Goal: Task Accomplishment & Management: Complete application form

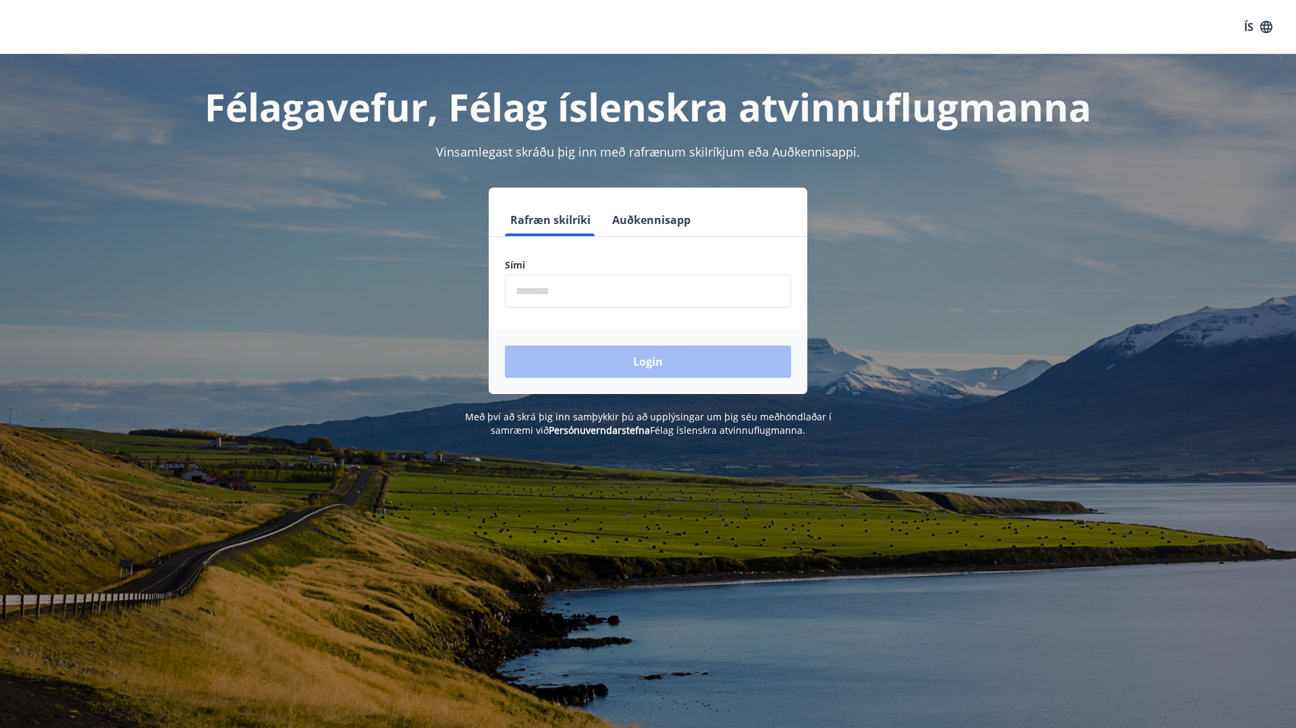
click at [549, 289] on input "phone" at bounding box center [648, 291] width 286 height 33
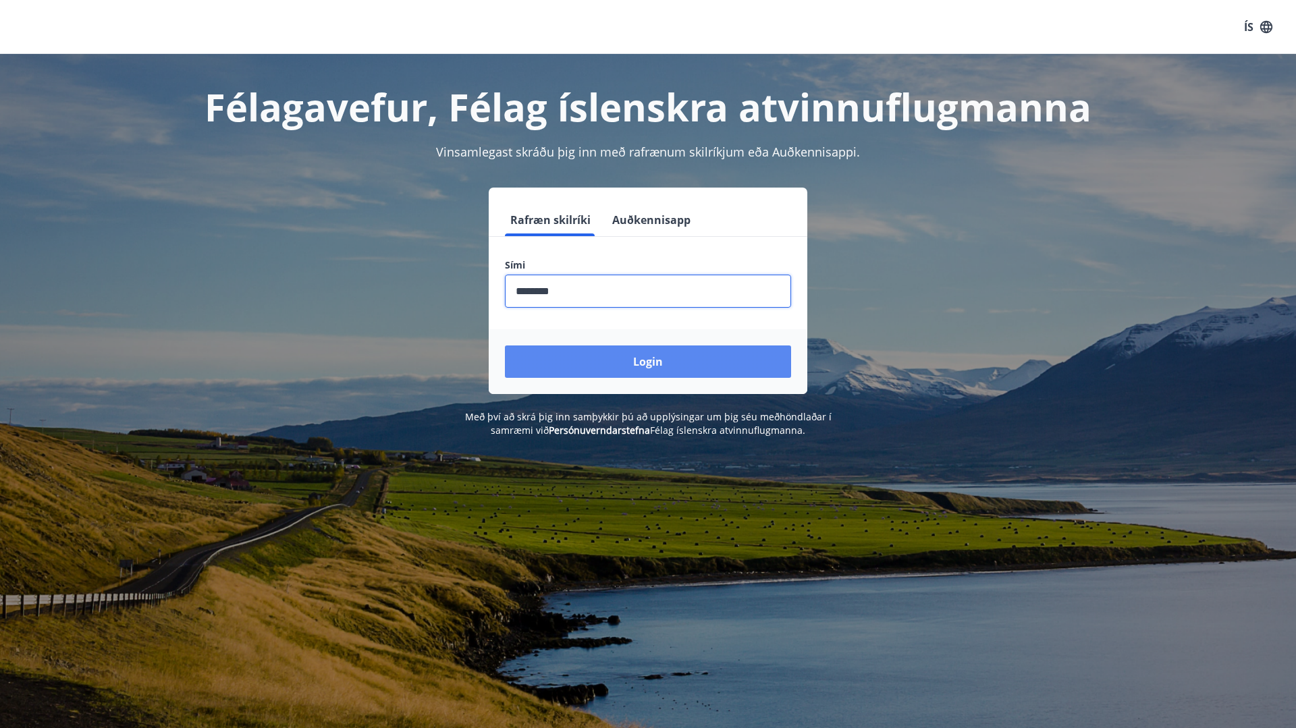
type input "********"
click at [592, 373] on button "Login" at bounding box center [648, 362] width 286 height 32
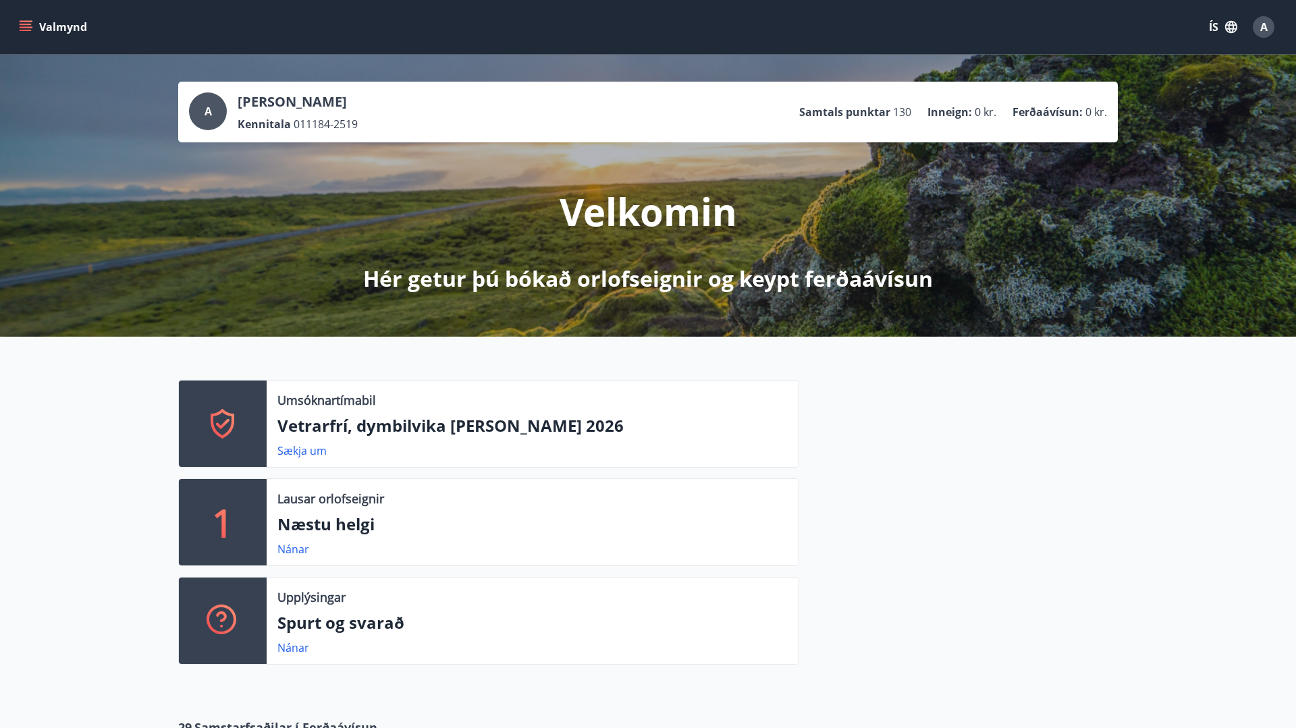
click at [1271, 26] on div "A" at bounding box center [1264, 27] width 22 height 22
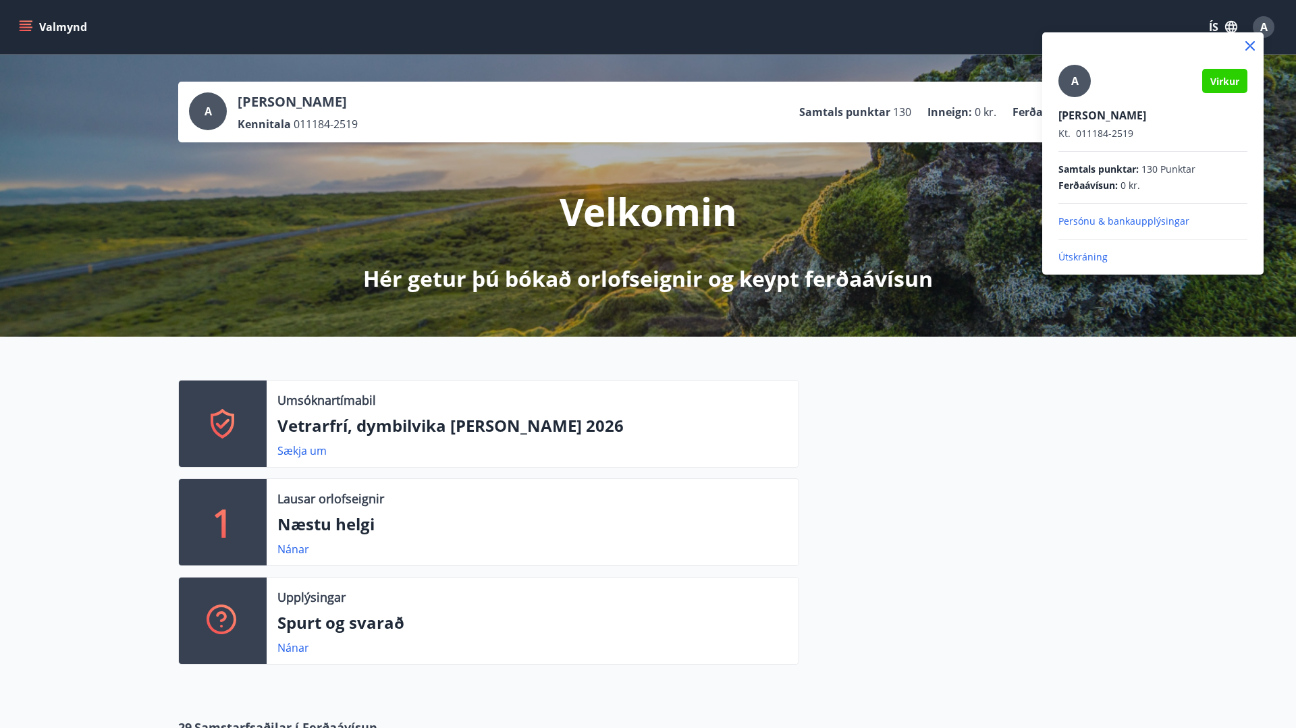
click at [1120, 174] on span "Samtals punktar :" at bounding box center [1099, 170] width 80 height 14
click at [880, 188] on div at bounding box center [648, 364] width 1296 height 728
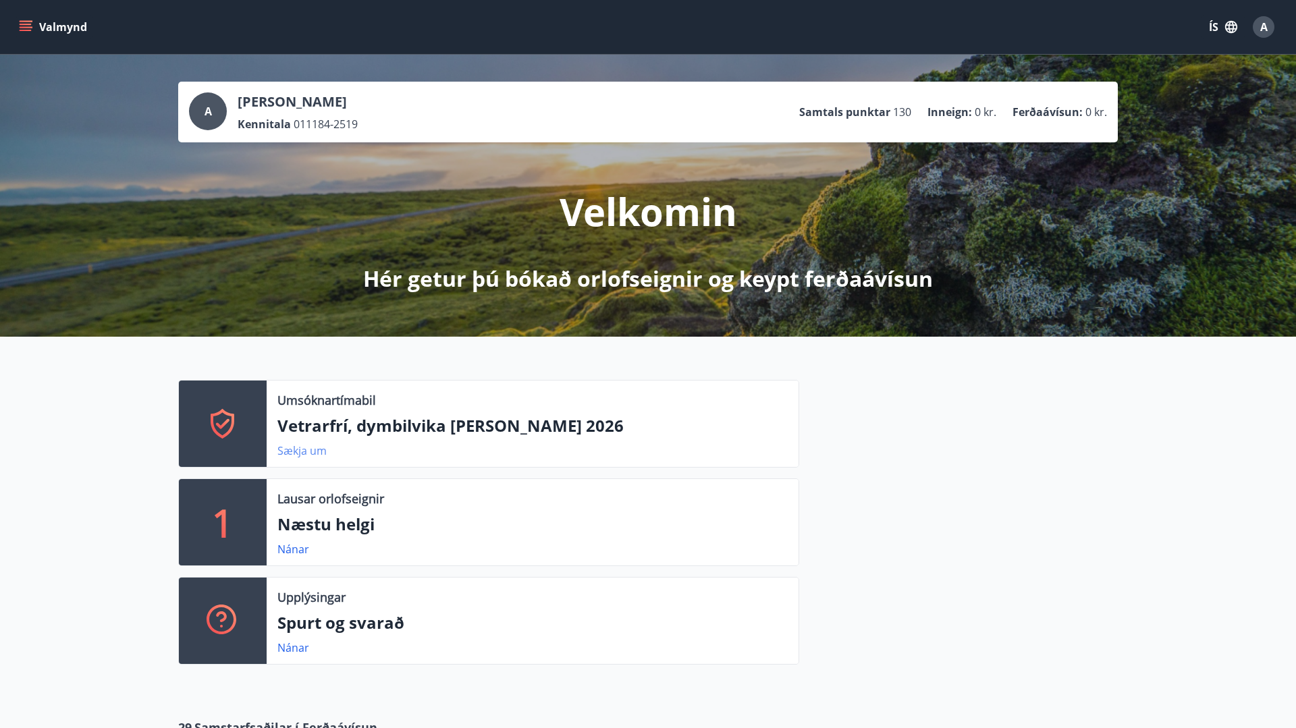
click at [321, 454] on link "Sækja um" at bounding box center [301, 451] width 49 height 15
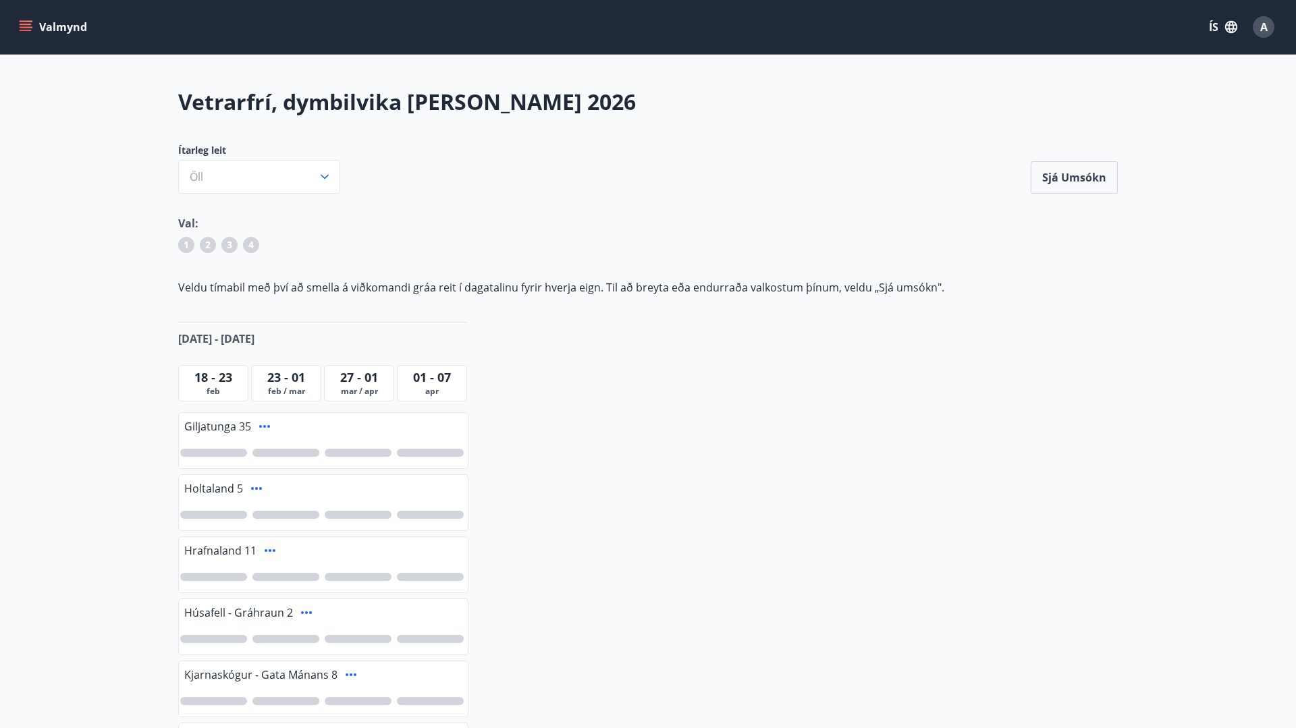
click at [296, 390] on span "feb / mar" at bounding box center [286, 391] width 63 height 11
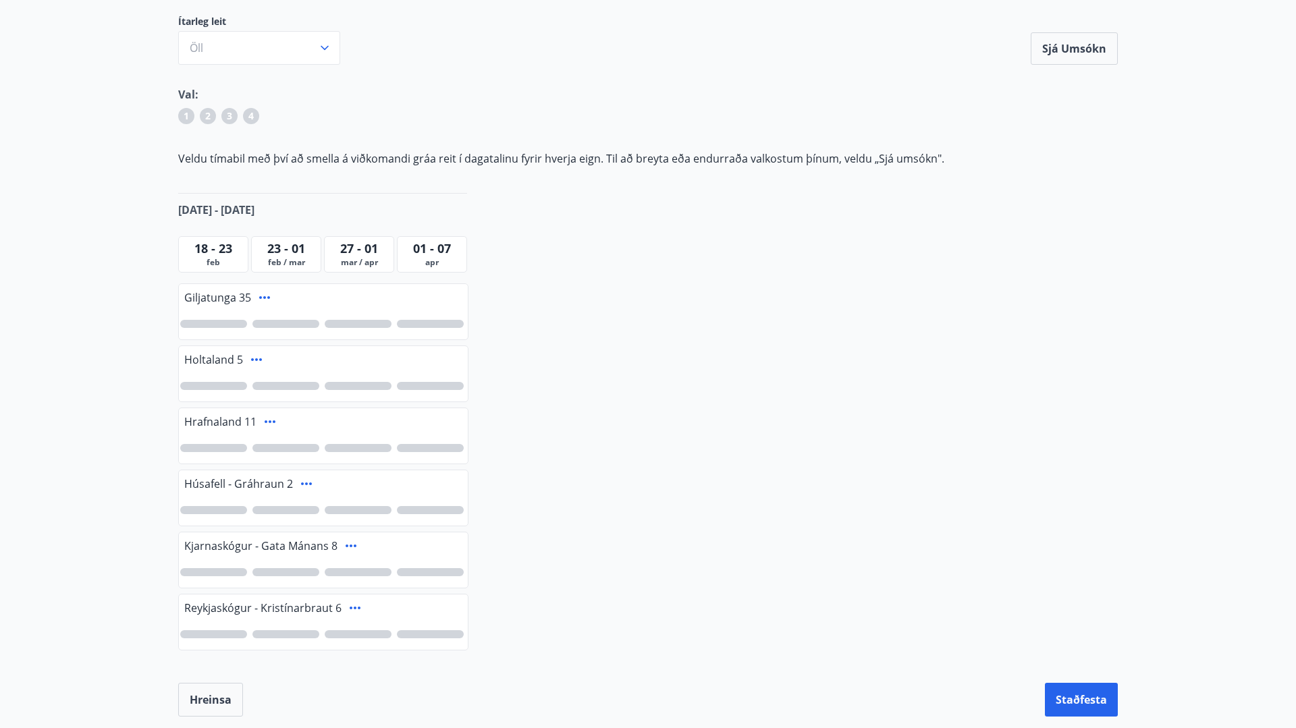
scroll to position [144, 0]
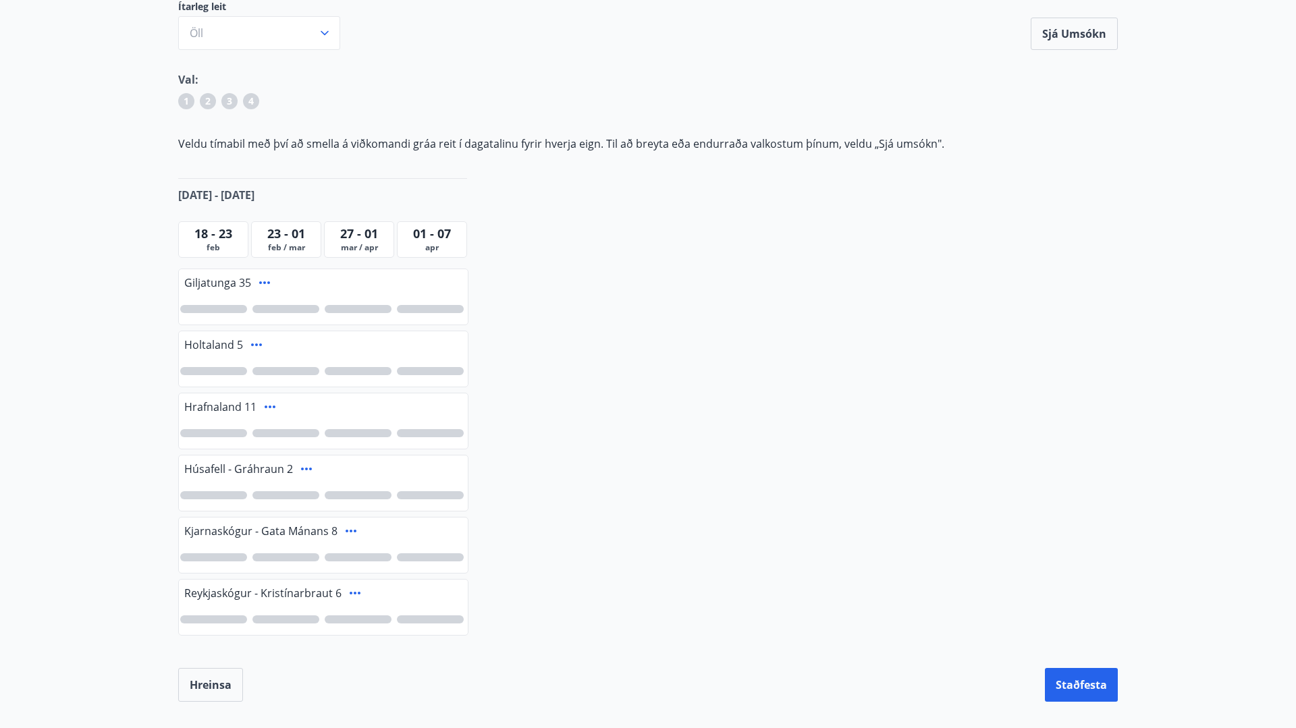
click at [290, 368] on div at bounding box center [286, 371] width 67 height 8
click at [286, 432] on div at bounding box center [286, 433] width 67 height 8
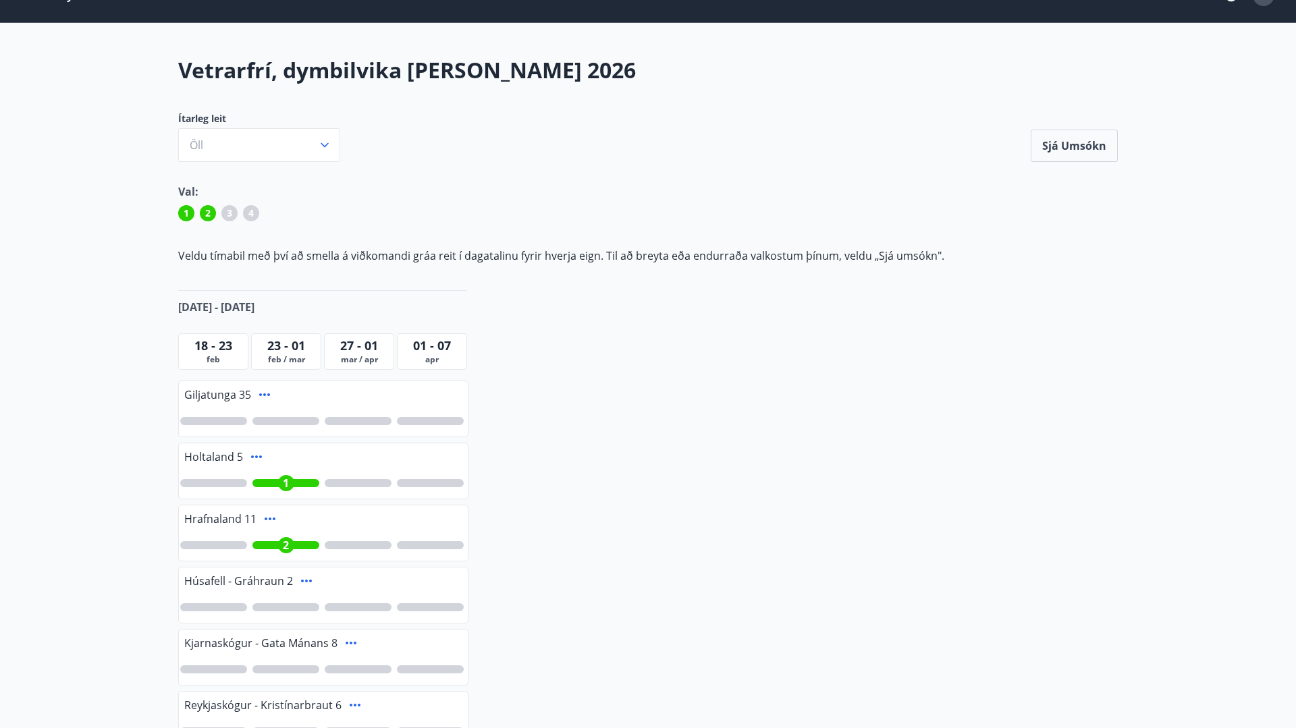
scroll to position [0, 0]
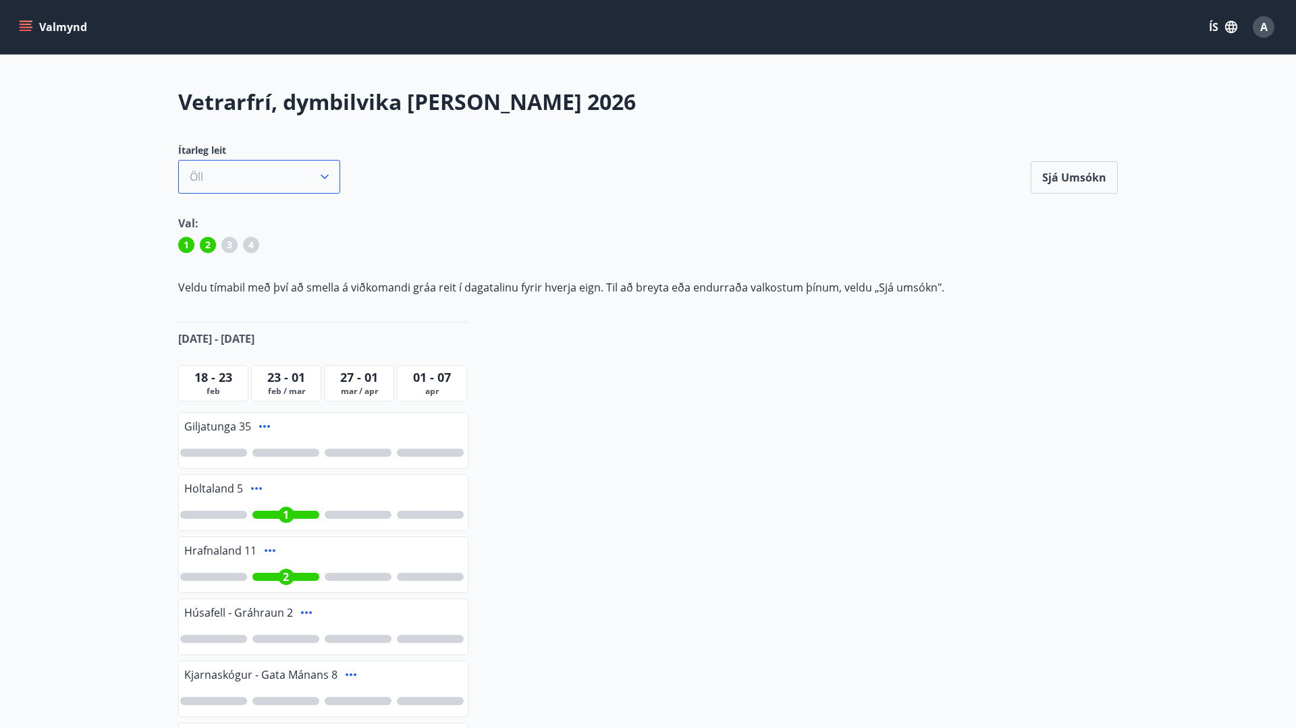
click at [296, 173] on button "Öll" at bounding box center [259, 177] width 162 height 34
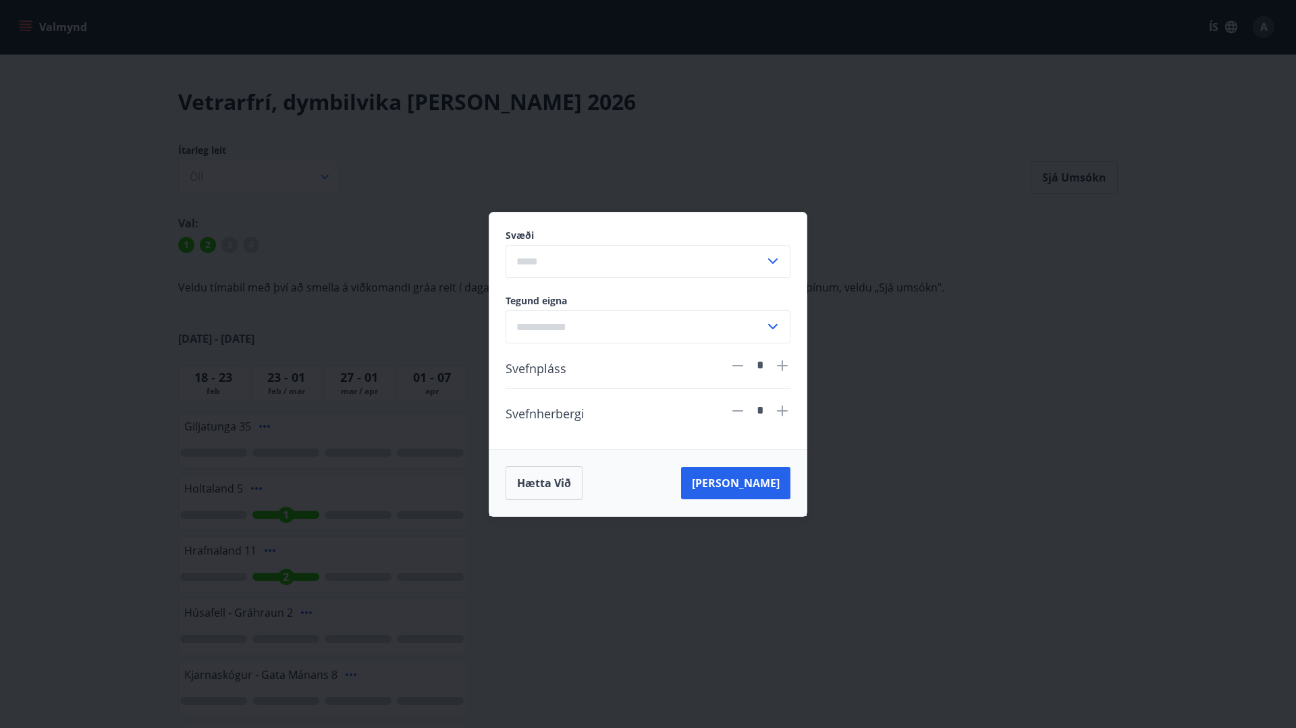
click at [754, 273] on input "text" at bounding box center [635, 261] width 259 height 33
click at [668, 407] on li "Norðurland" at bounding box center [648, 412] width 284 height 24
type input "**********"
click at [785, 475] on button "[PERSON_NAME]" at bounding box center [735, 483] width 109 height 32
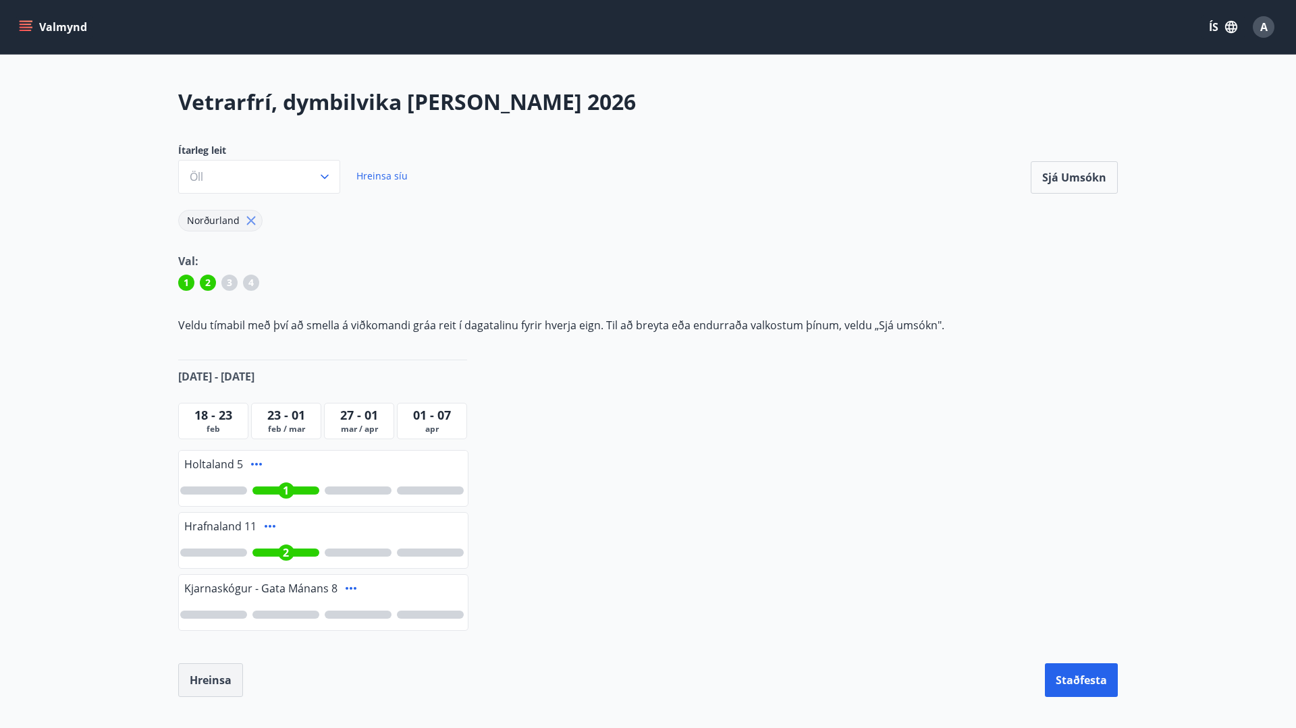
click at [221, 680] on button "Hreinsa" at bounding box center [210, 681] width 65 height 34
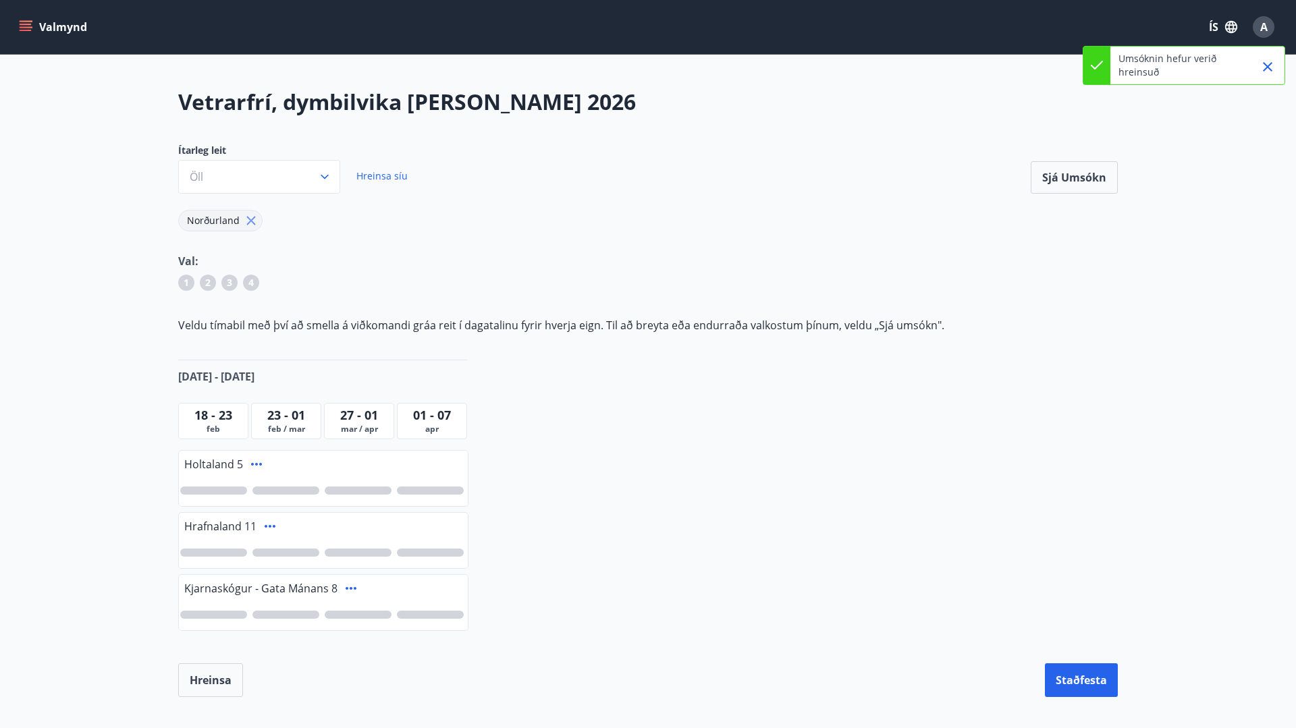
click at [51, 41] on div "Valmynd ÍS A" at bounding box center [648, 27] width 1264 height 32
click at [37, 32] on button "Valmynd" at bounding box center [54, 27] width 76 height 24
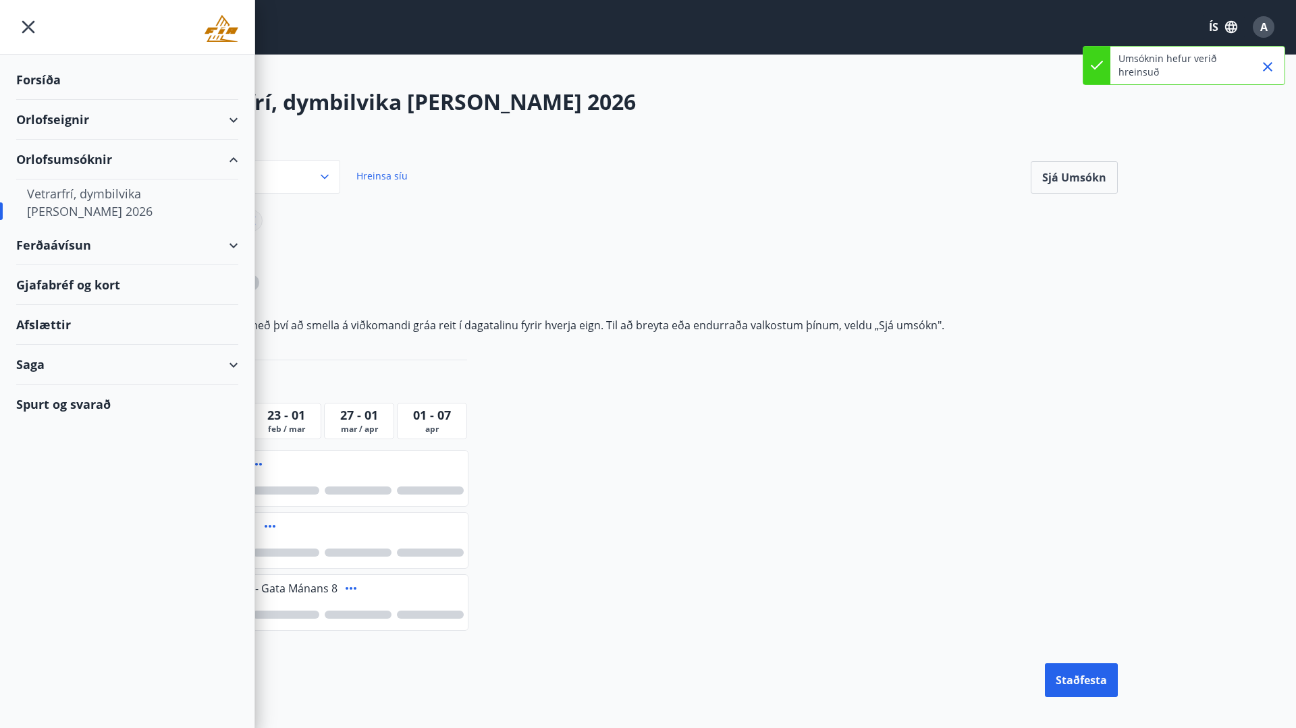
click at [207, 107] on div "Orlofseignir" at bounding box center [127, 120] width 222 height 40
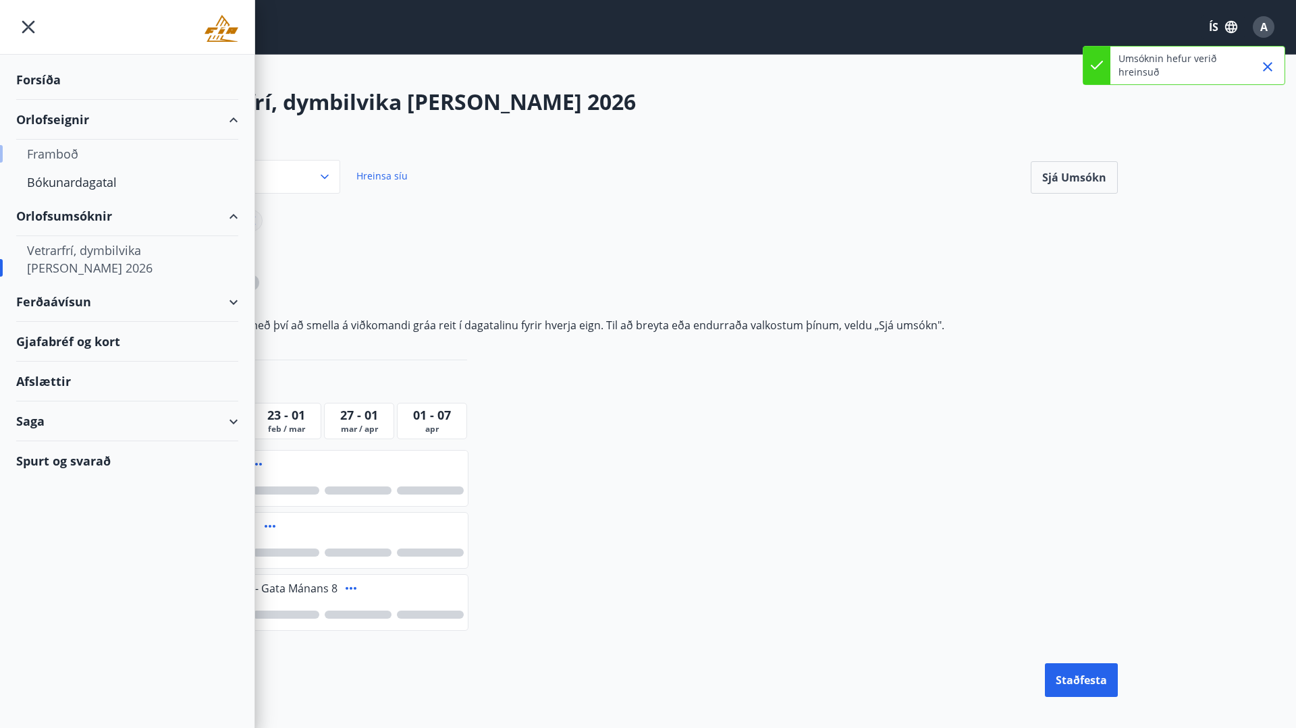
click at [69, 150] on div "Framboð" at bounding box center [127, 154] width 201 height 28
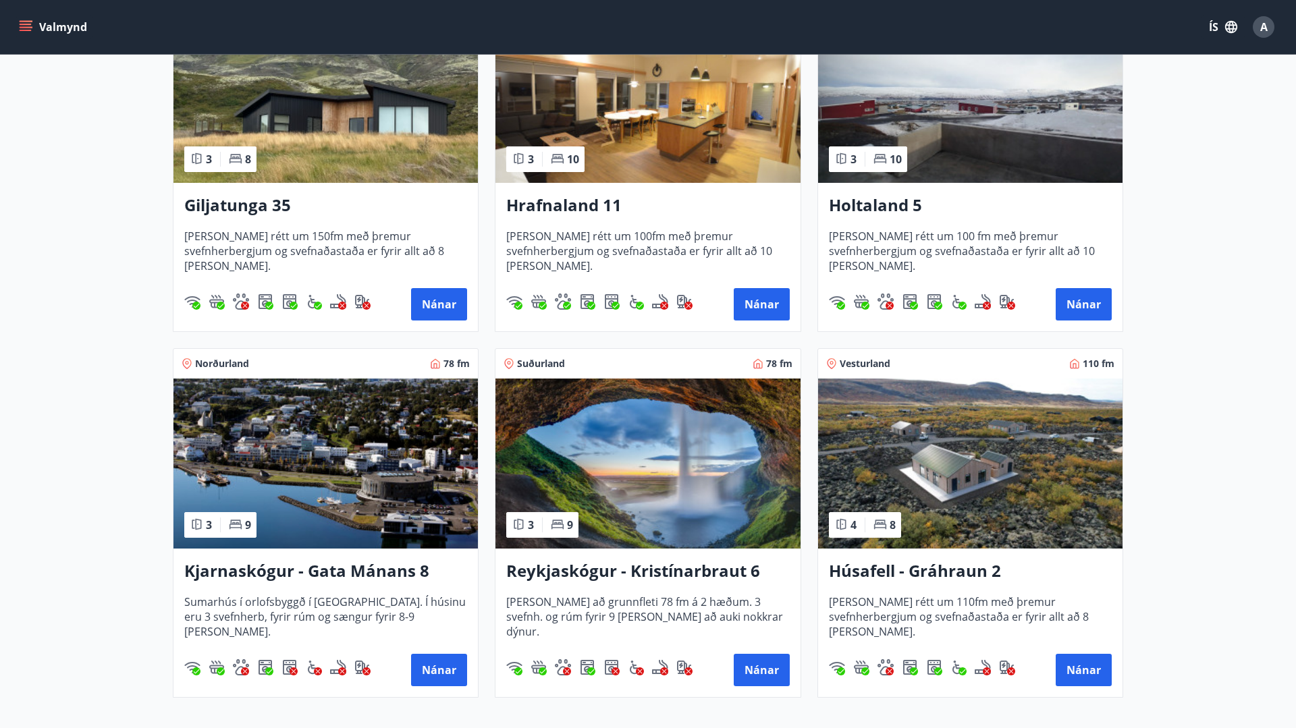
scroll to position [436, 0]
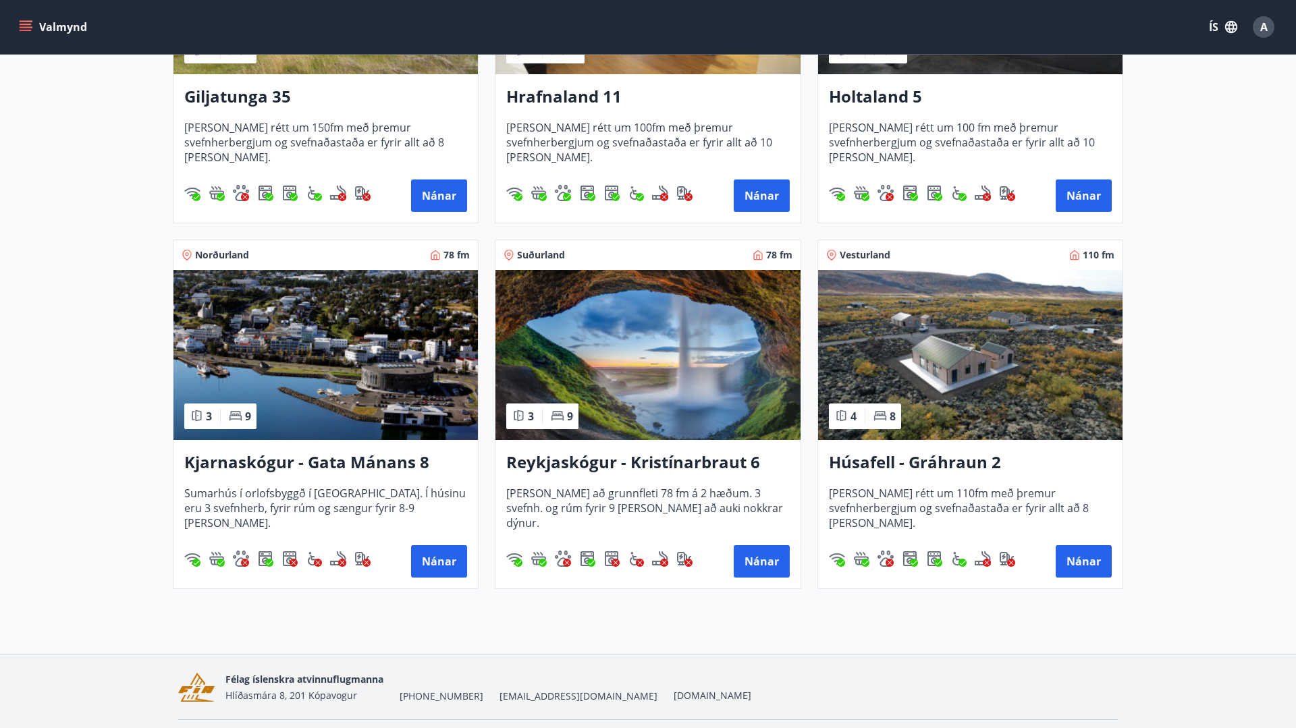
click at [350, 379] on img at bounding box center [326, 355] width 304 height 170
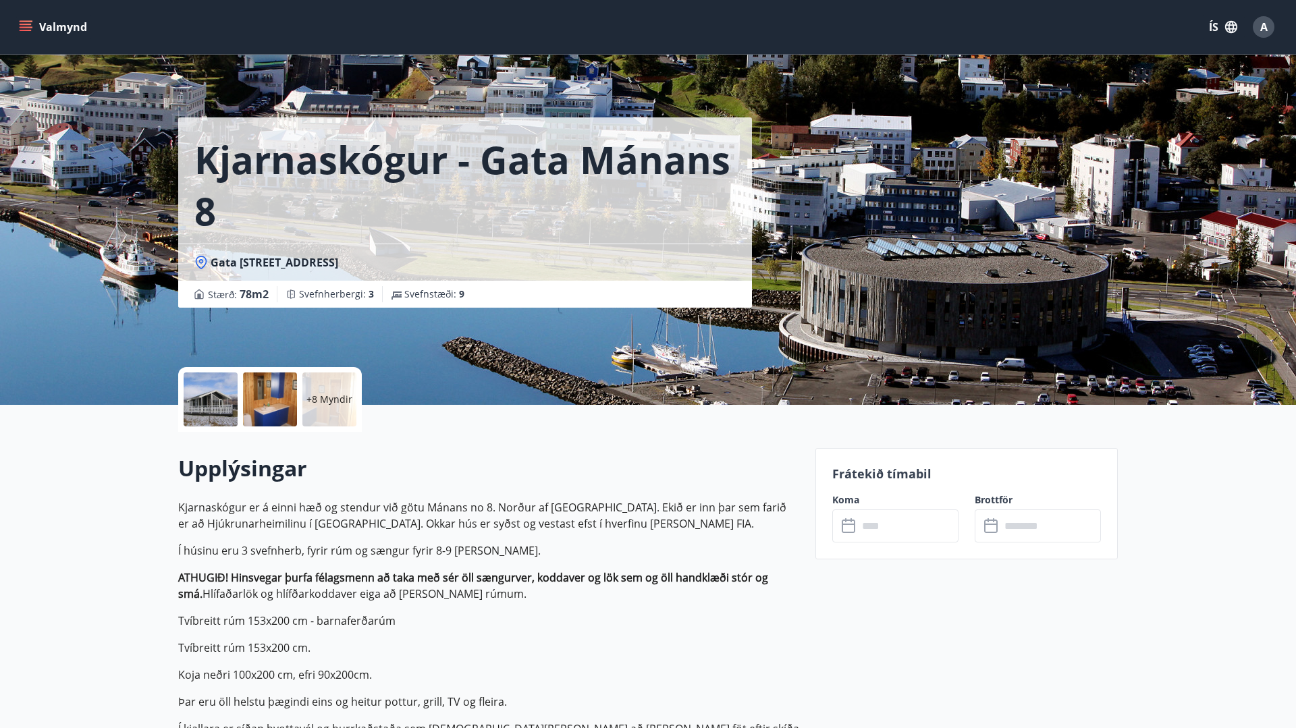
click at [213, 402] on div at bounding box center [211, 400] width 54 height 54
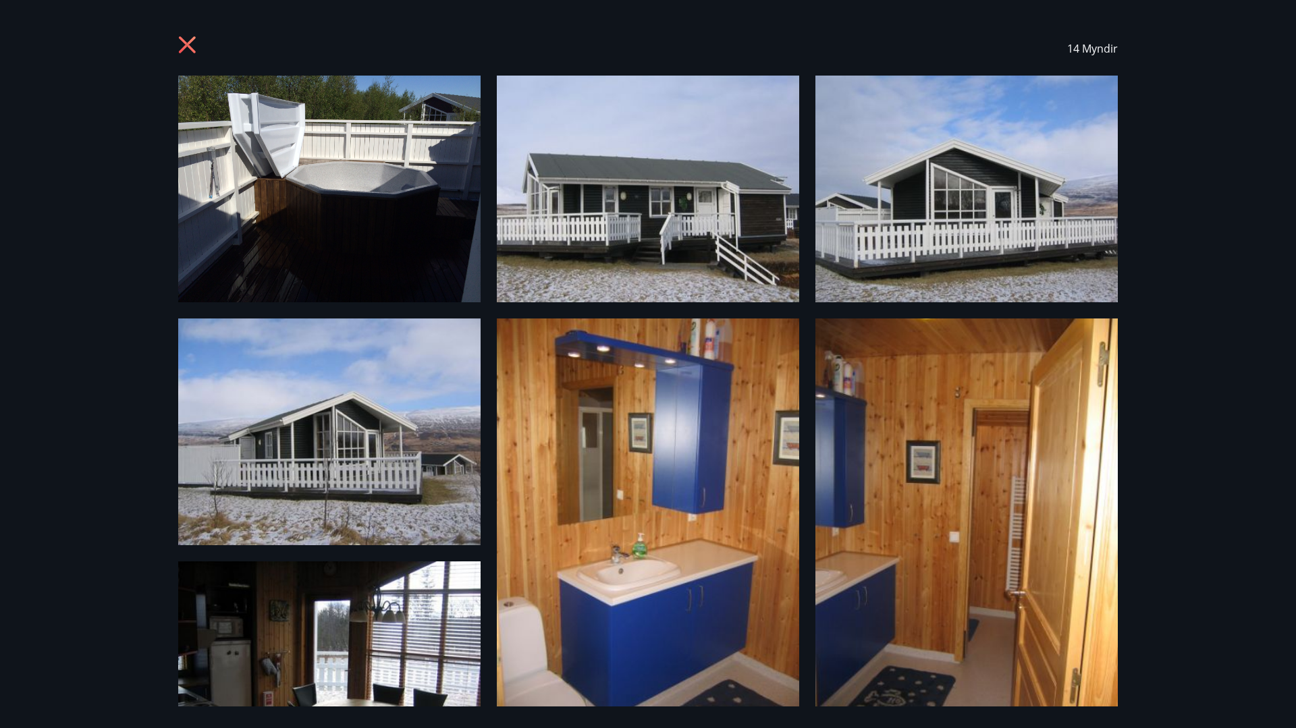
click at [183, 46] on icon at bounding box center [189, 47] width 22 height 22
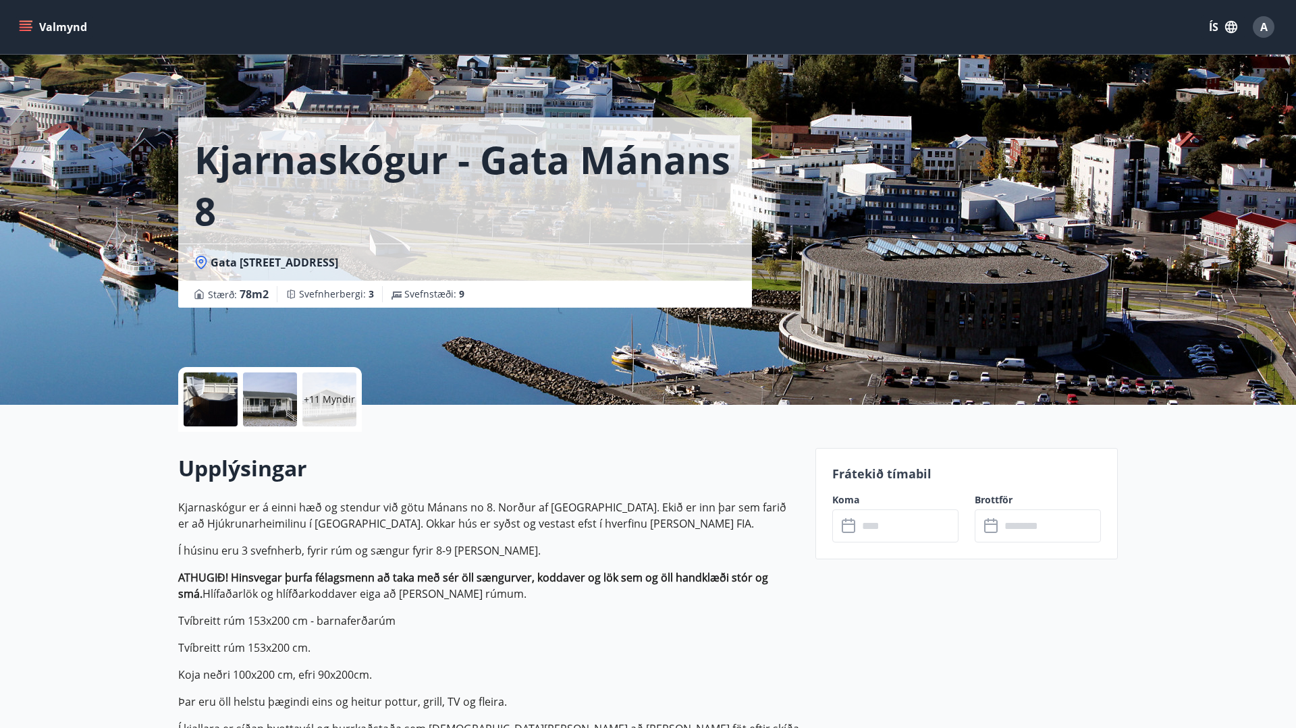
click at [220, 404] on div at bounding box center [211, 400] width 54 height 54
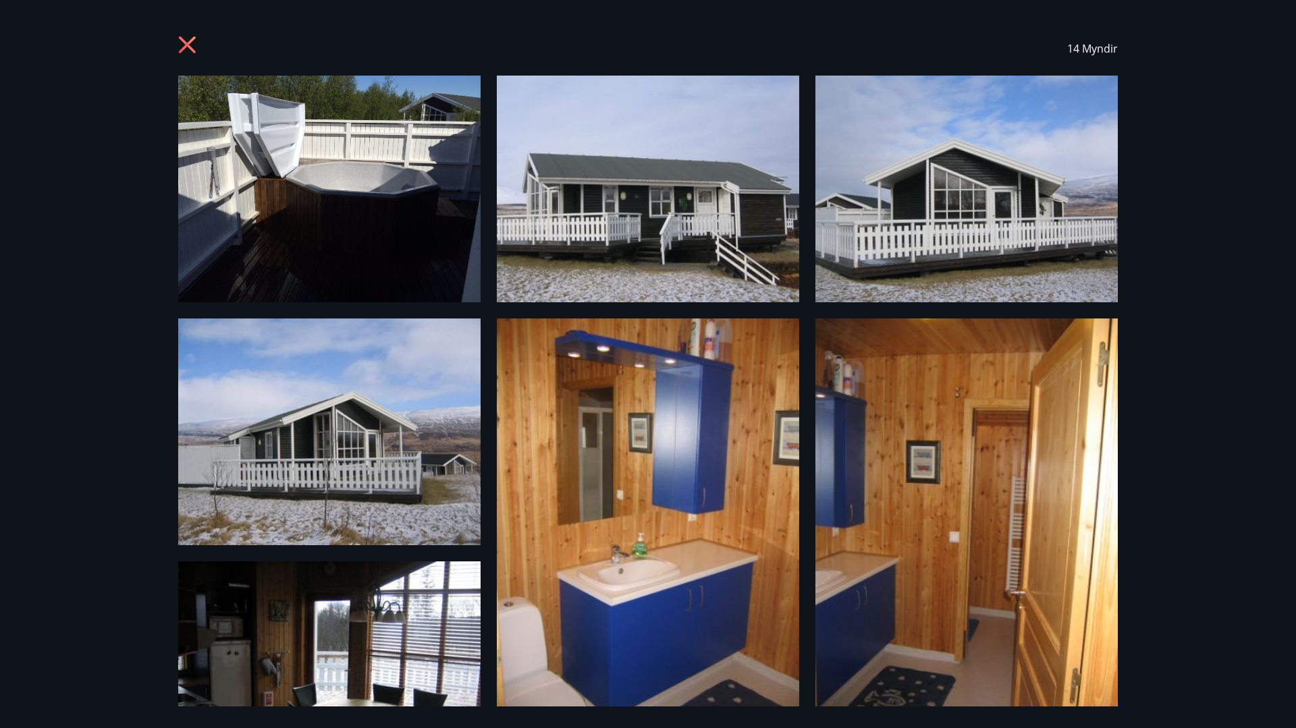
click at [188, 47] on icon at bounding box center [187, 44] width 17 height 17
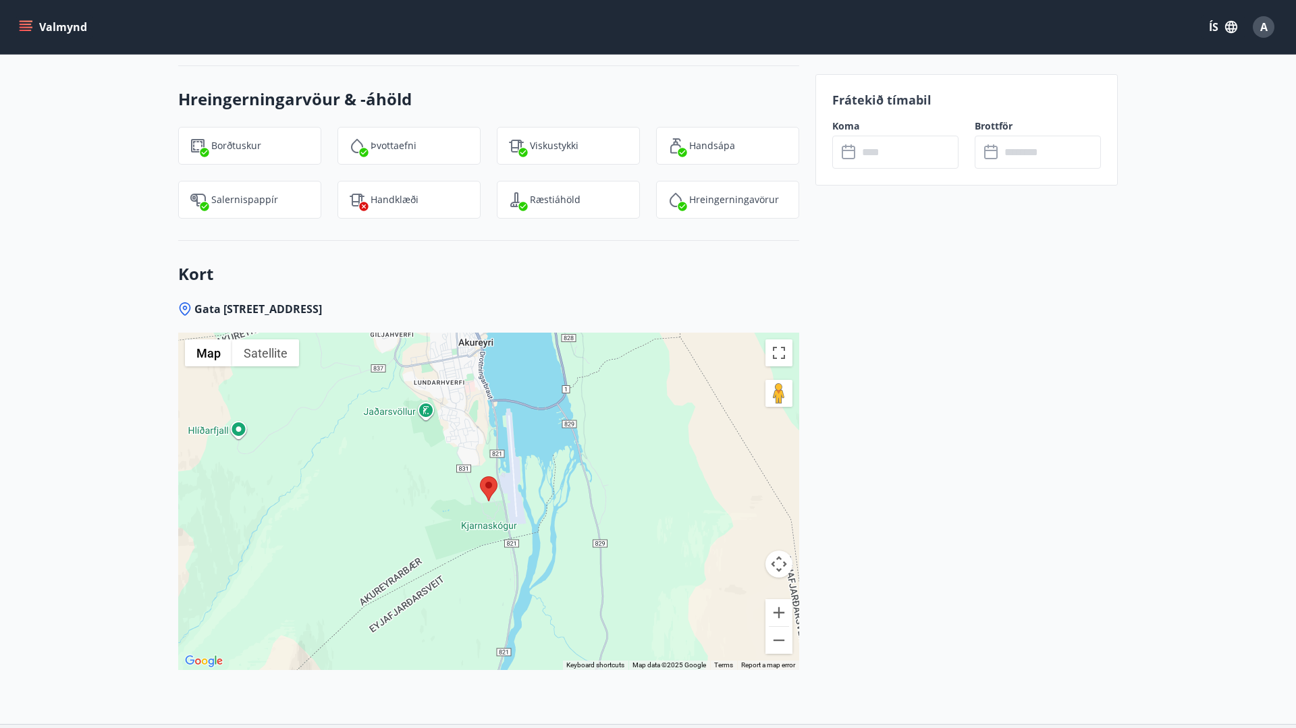
scroll to position [2040, 0]
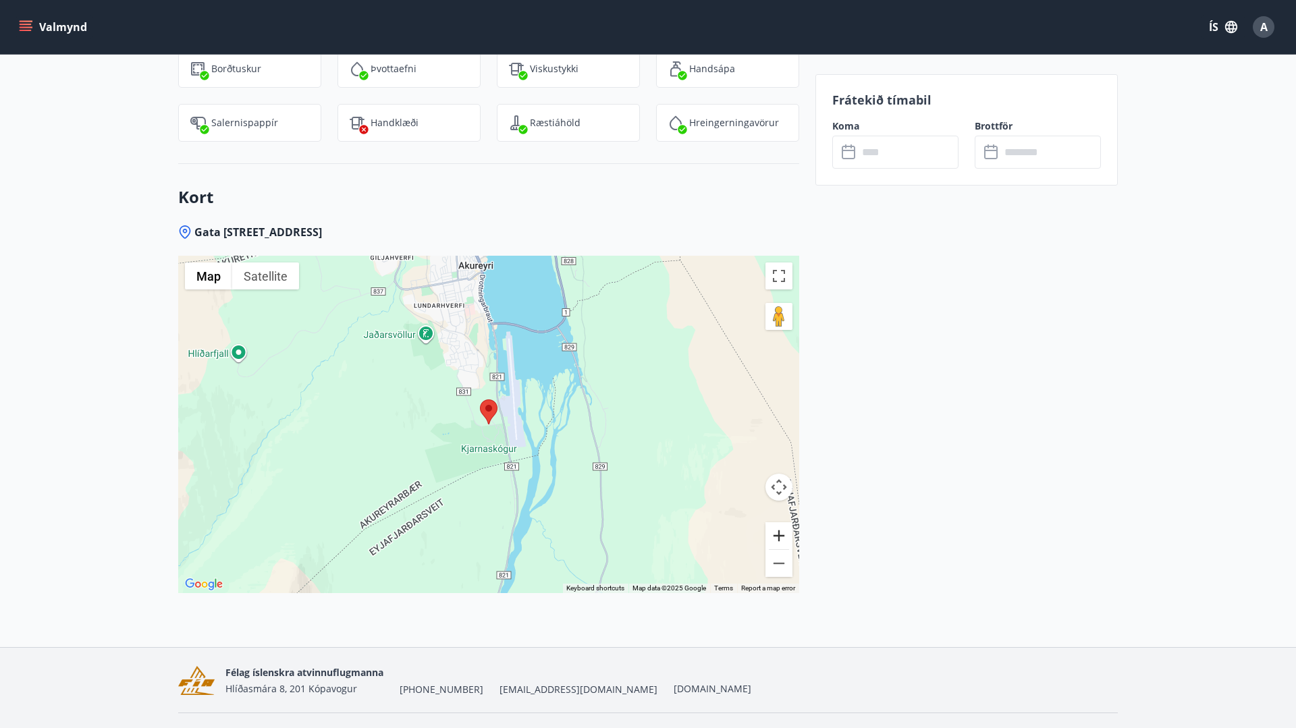
click at [786, 523] on button "Zoom in" at bounding box center [779, 536] width 27 height 27
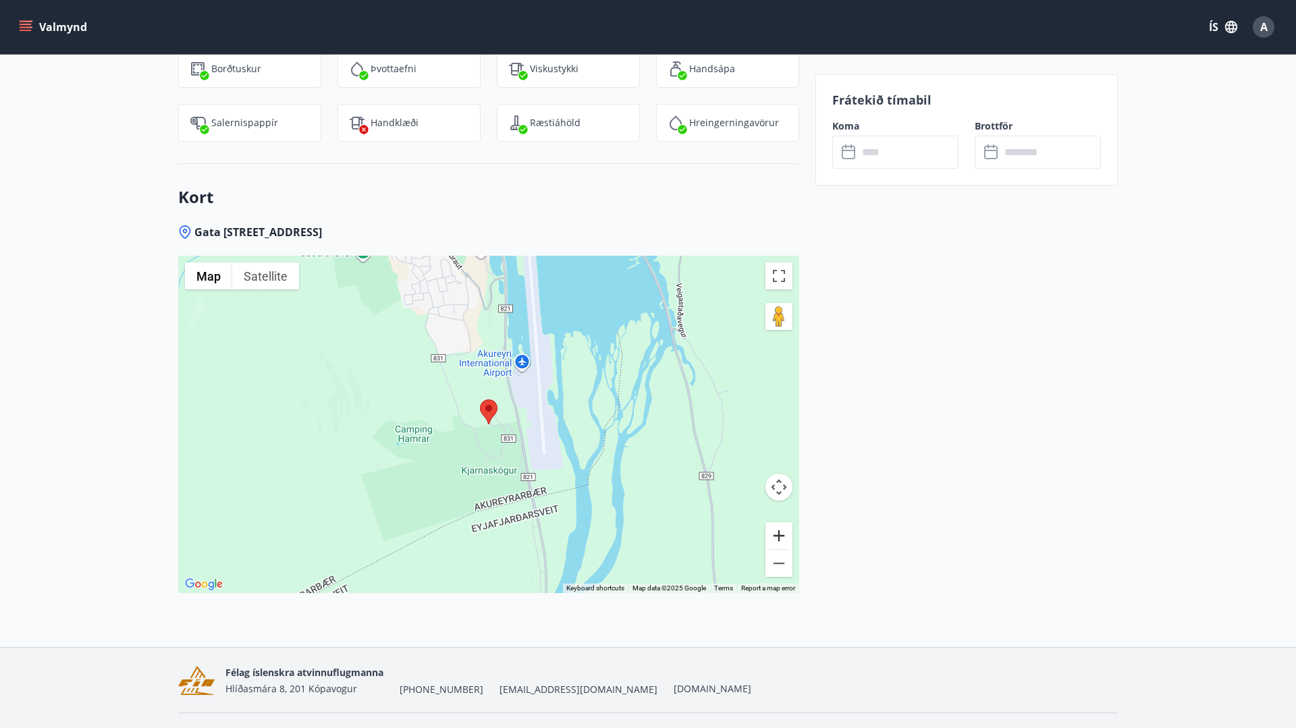
click at [786, 523] on button "Zoom in" at bounding box center [779, 536] width 27 height 27
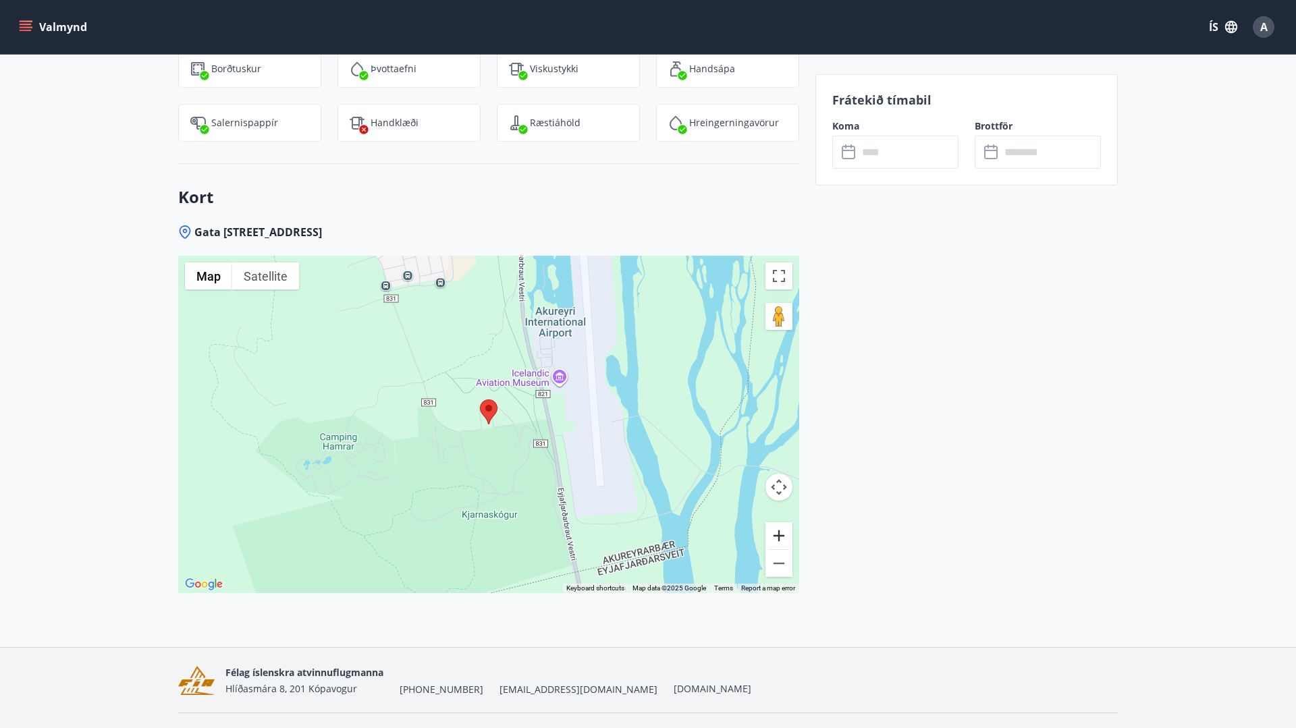
click at [786, 523] on button "Zoom in" at bounding box center [779, 536] width 27 height 27
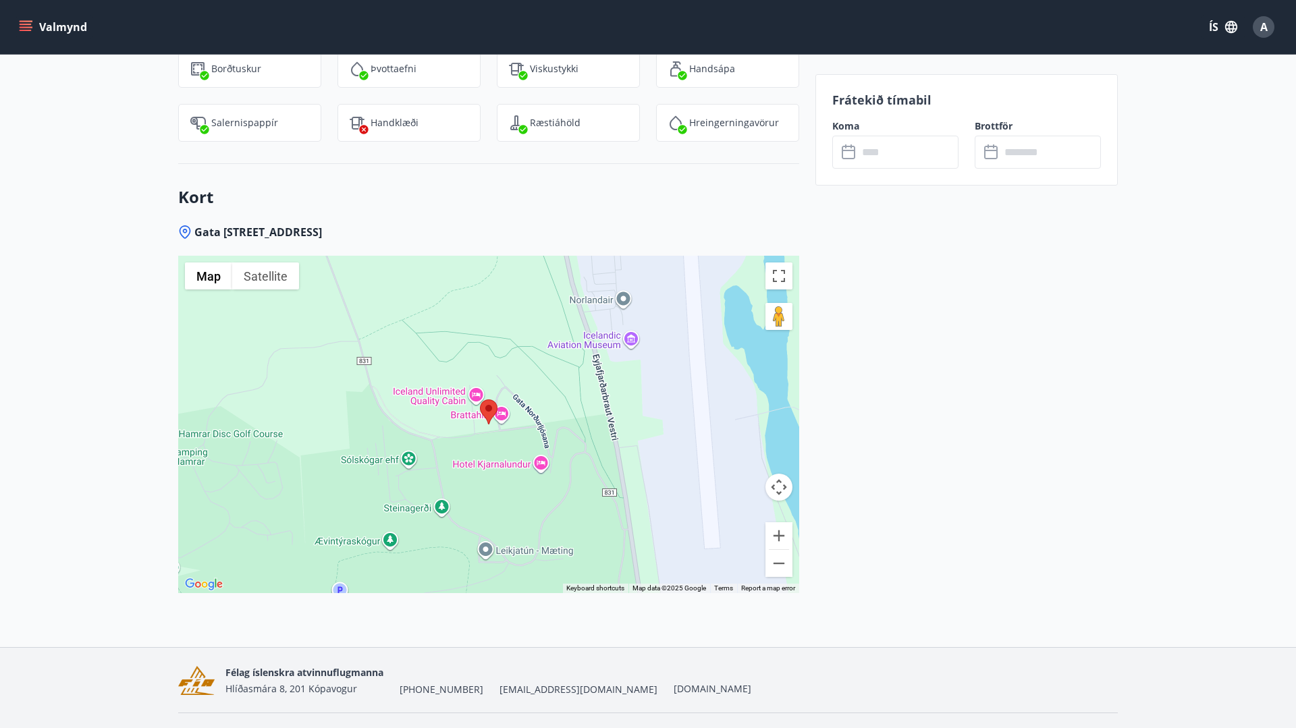
click at [67, 24] on button "Valmynd" at bounding box center [54, 27] width 76 height 24
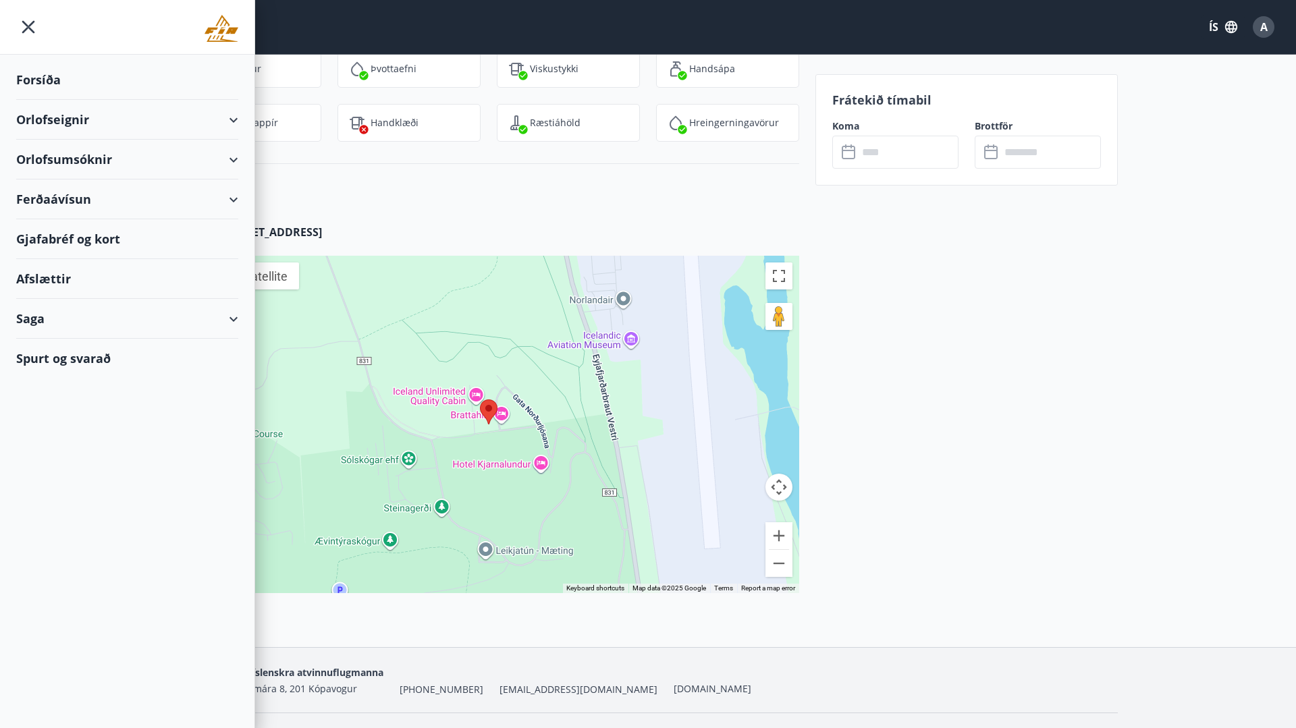
click at [61, 80] on div "Forsíða" at bounding box center [127, 80] width 222 height 40
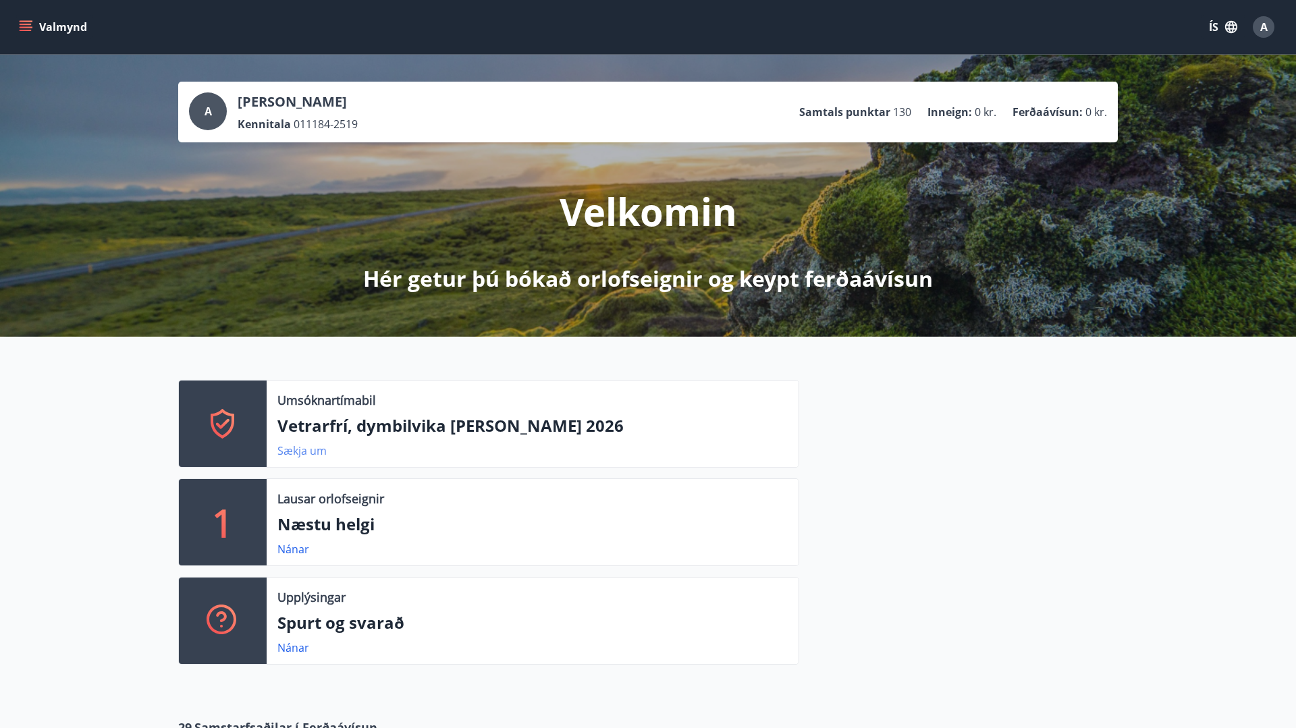
click at [309, 446] on link "Sækja um" at bounding box center [301, 451] width 49 height 15
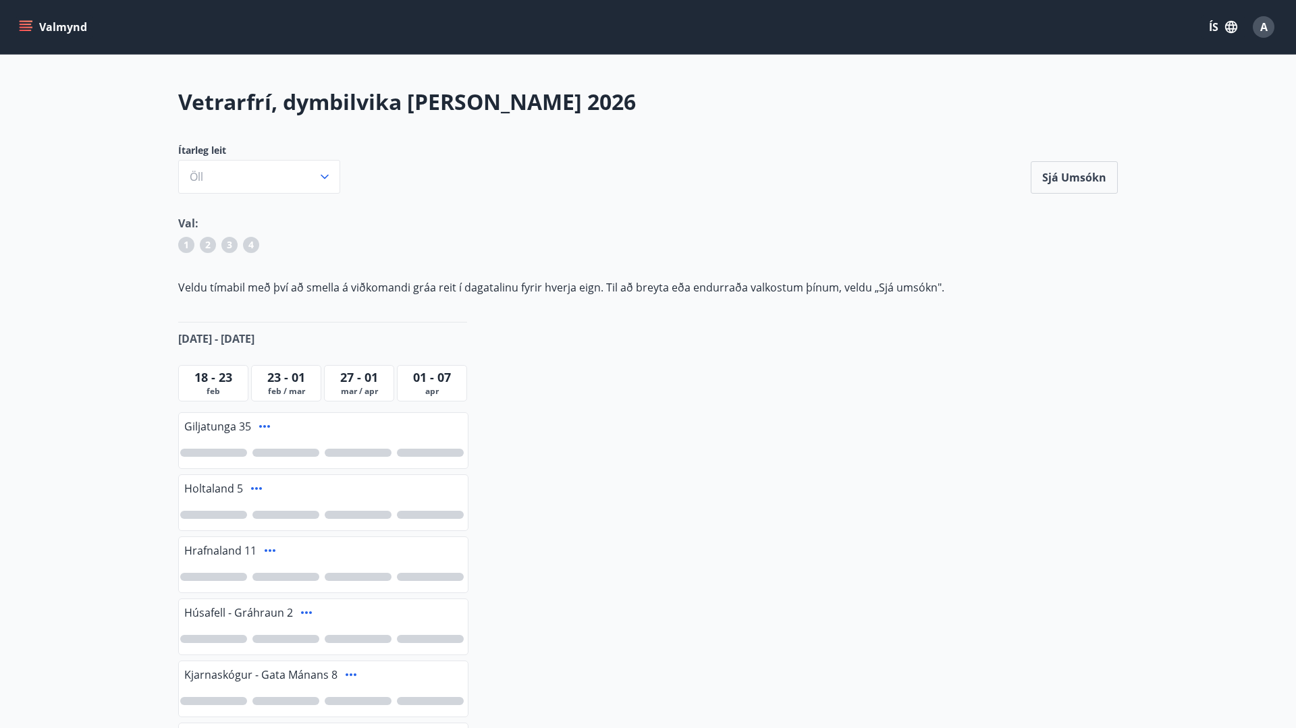
click at [294, 383] on span "23 - 01" at bounding box center [286, 377] width 38 height 16
click at [286, 577] on div at bounding box center [286, 577] width 67 height 8
click at [288, 516] on div at bounding box center [286, 515] width 67 height 8
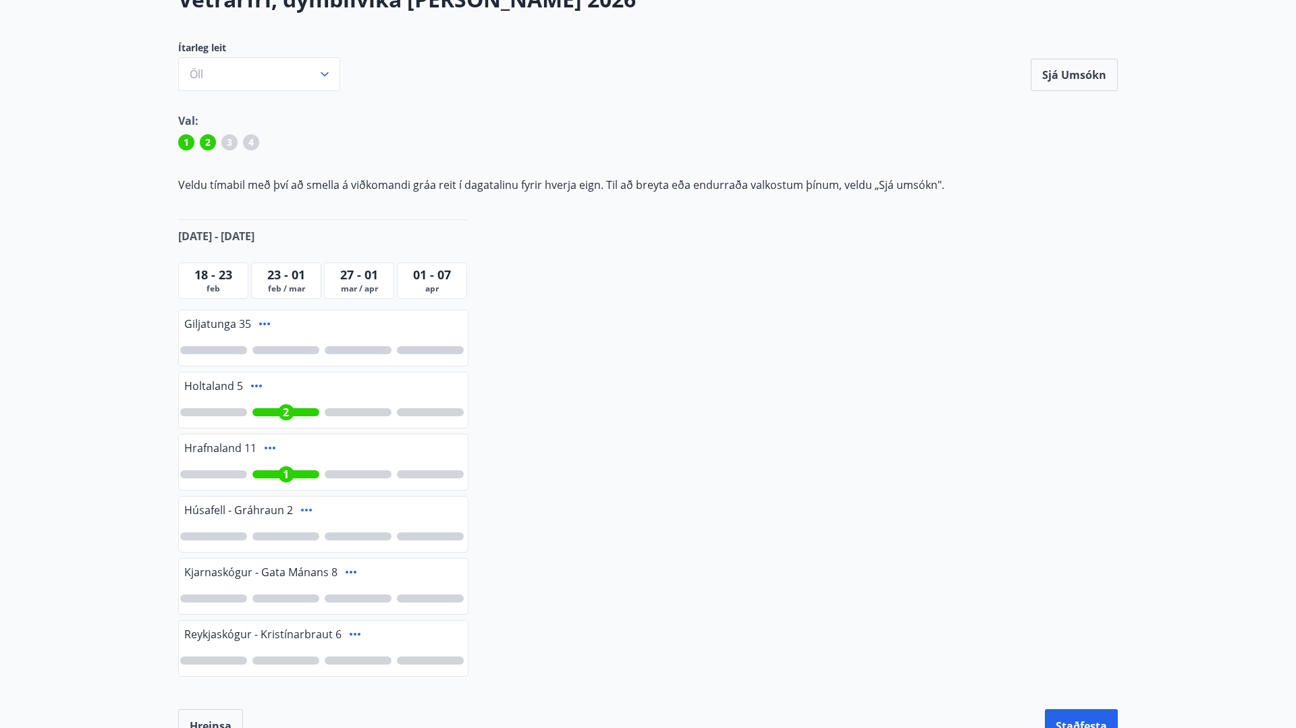
scroll to position [1, 0]
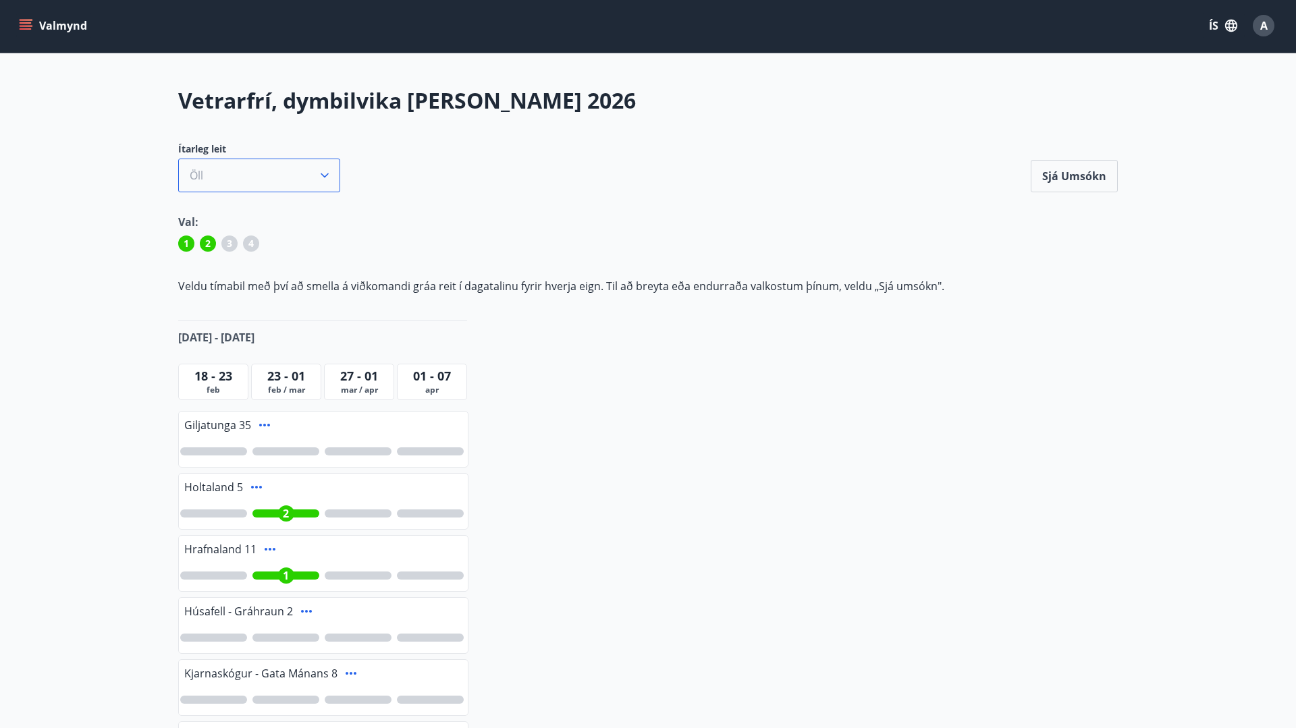
click at [296, 190] on button "Öll" at bounding box center [259, 176] width 162 height 34
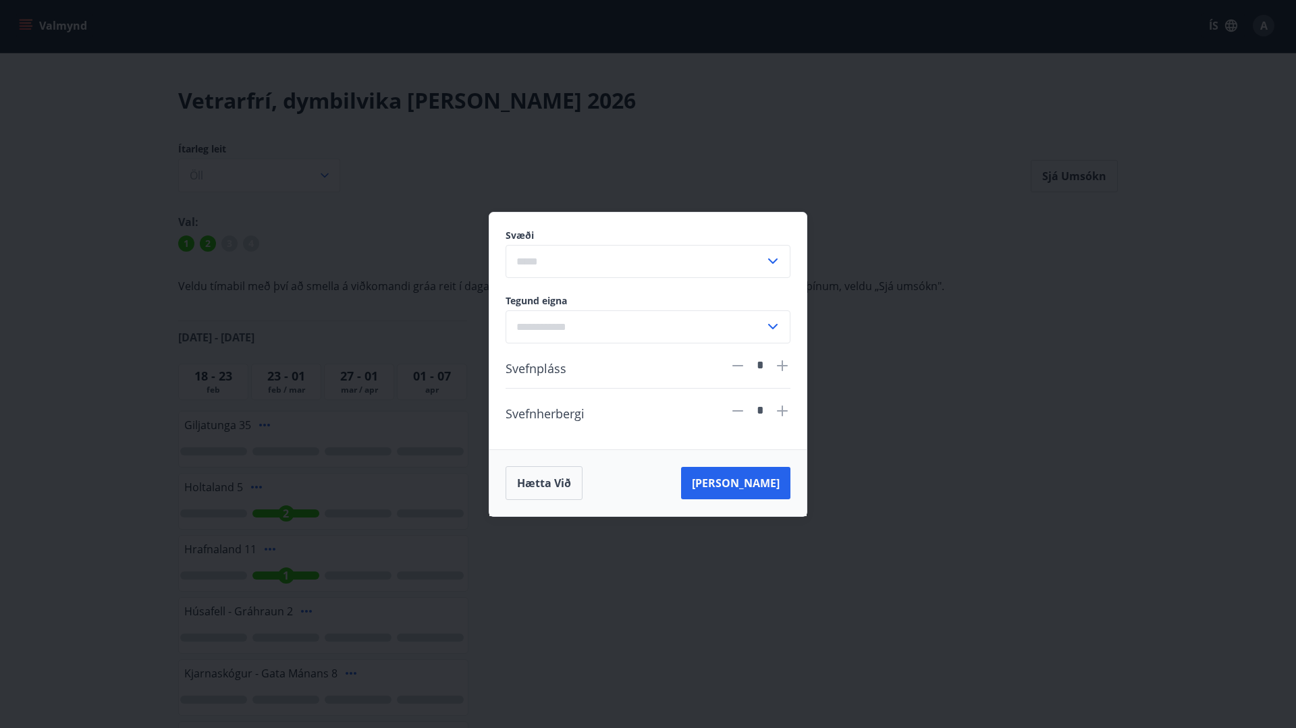
click at [617, 272] on input "text" at bounding box center [635, 261] width 259 height 33
click at [581, 412] on li "Norðurland" at bounding box center [648, 412] width 284 height 24
type input "**********"
click at [757, 471] on button "[PERSON_NAME]" at bounding box center [735, 483] width 109 height 32
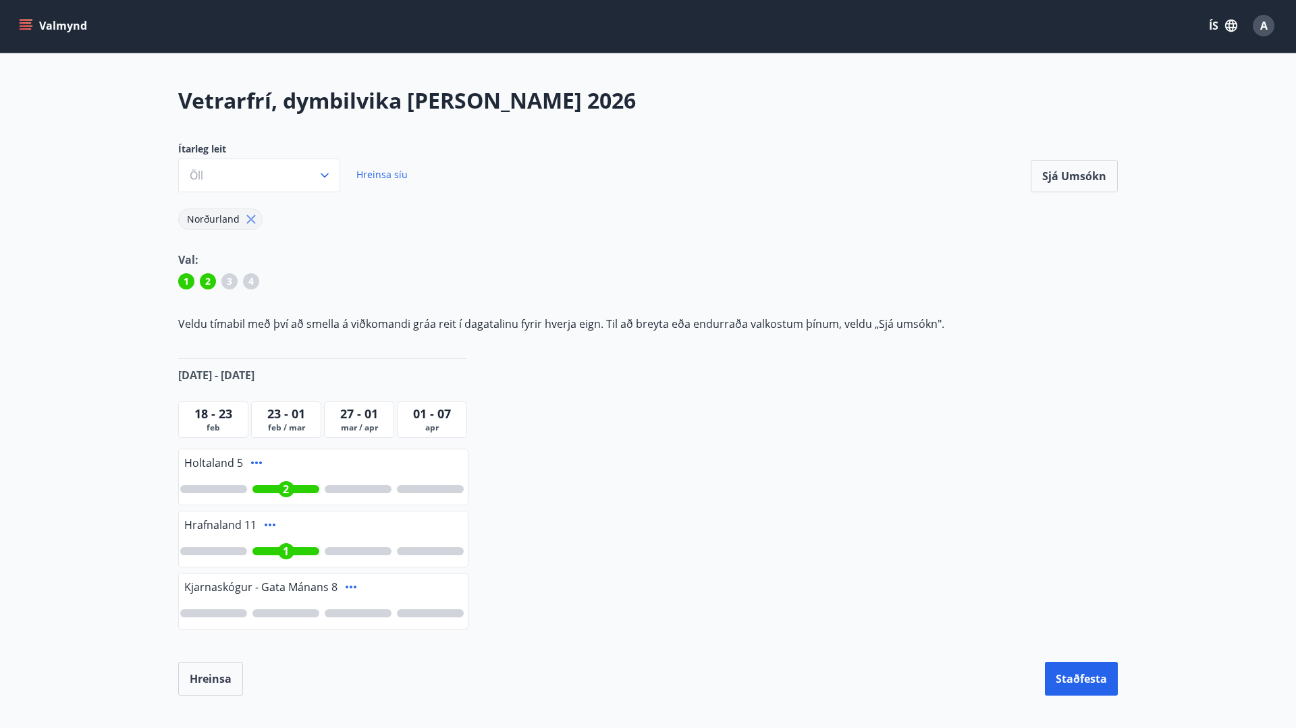
scroll to position [136, 0]
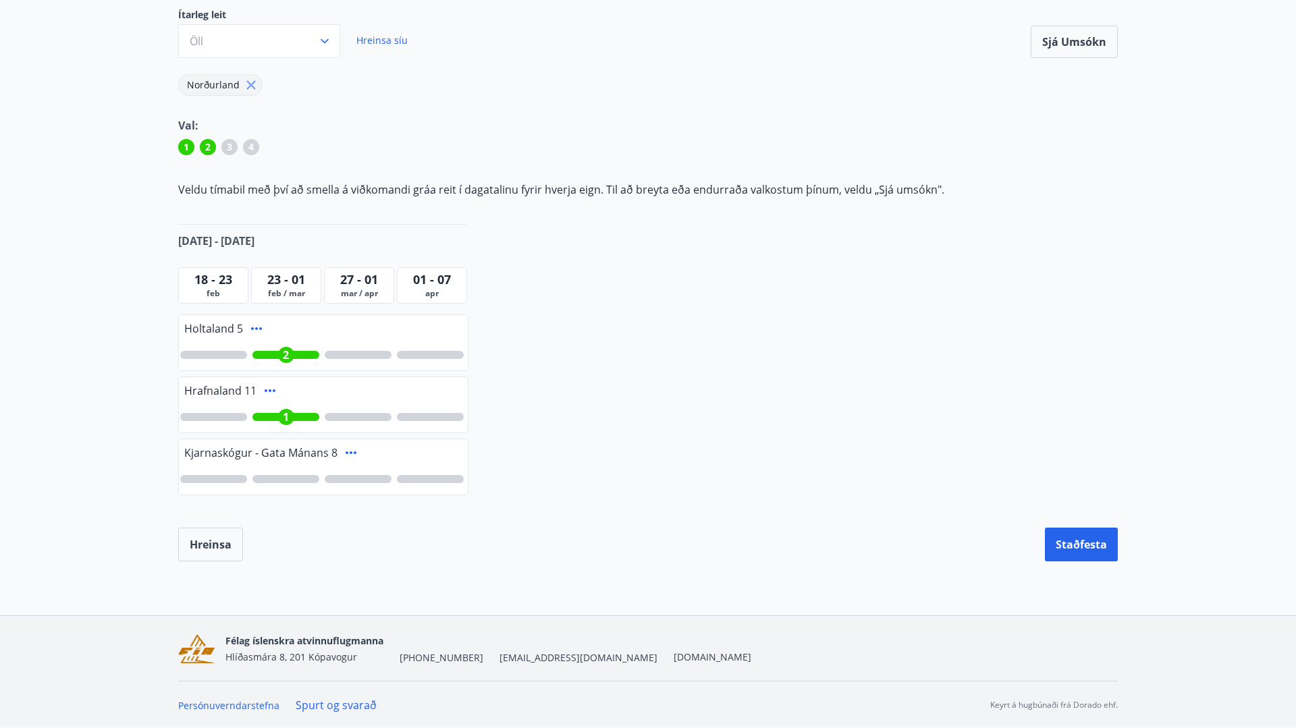
click at [301, 478] on div at bounding box center [286, 479] width 67 height 8
click at [577, 483] on div "Vetrarfrí, dymbilvika [PERSON_NAME] 2026 Ítarleg leit Öll Hreinsa síu Sjá umsók…" at bounding box center [648, 256] width 972 height 610
click at [1084, 552] on button "Staðfesta" at bounding box center [1081, 545] width 73 height 34
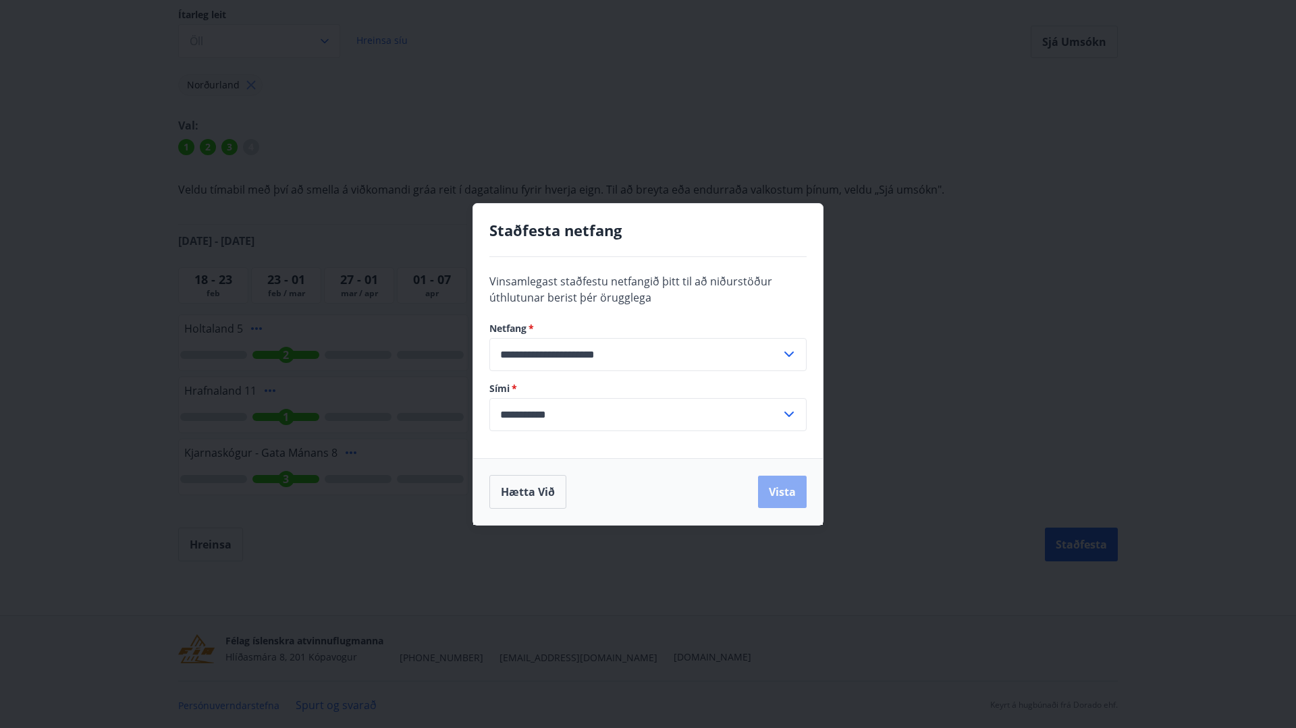
click at [787, 489] on button "Vista" at bounding box center [782, 492] width 49 height 32
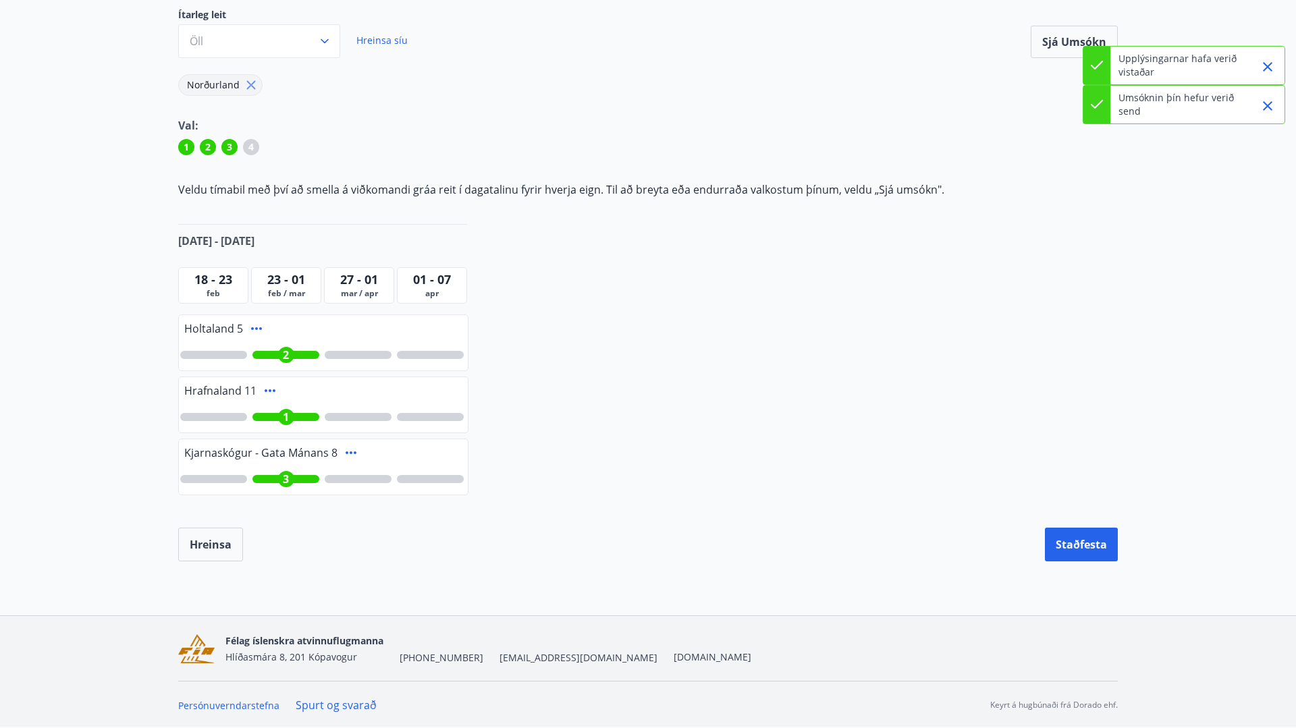
scroll to position [0, 0]
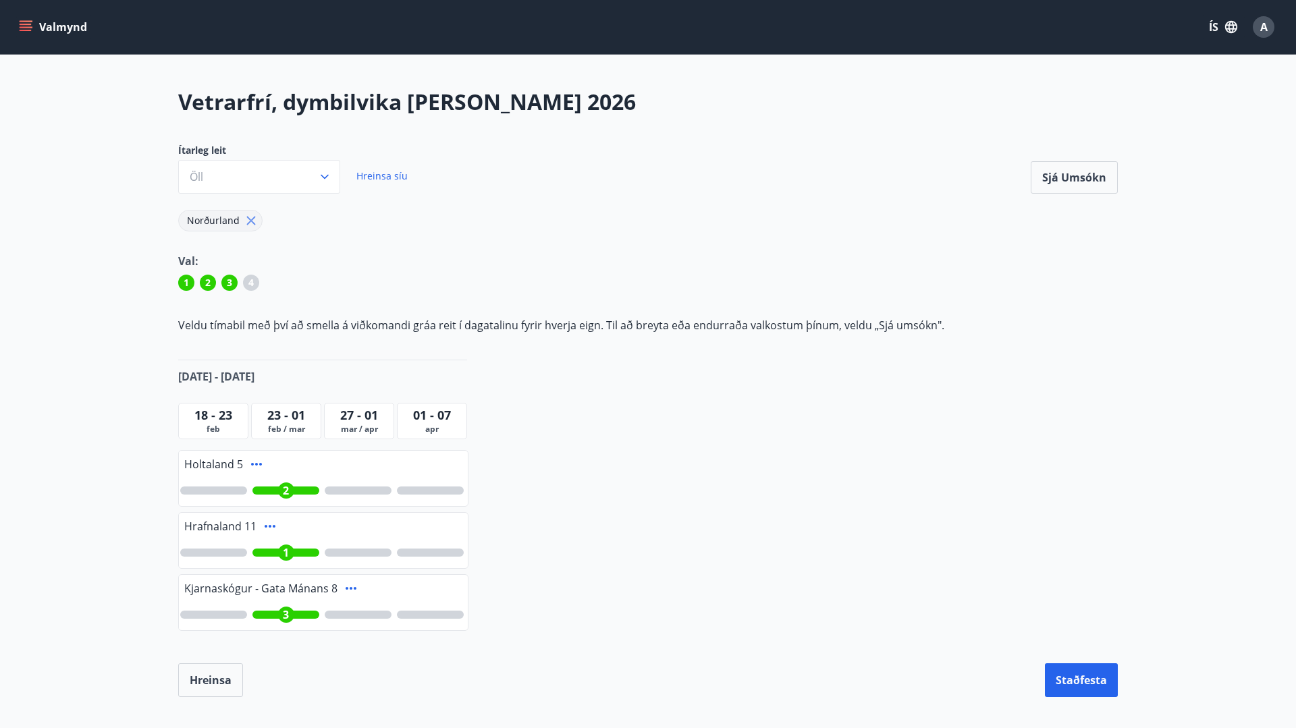
click at [1267, 23] on span "A" at bounding box center [1264, 27] width 7 height 15
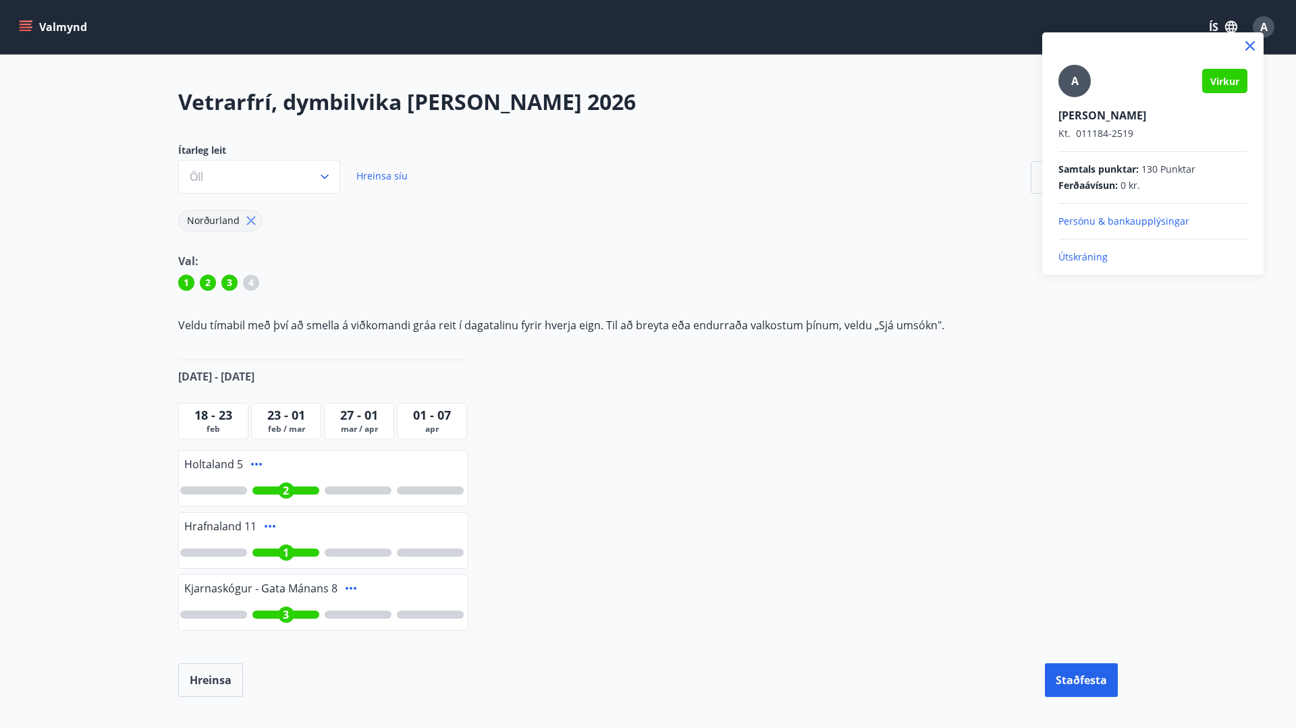
click at [1093, 258] on p "Útskráning" at bounding box center [1153, 257] width 189 height 14
